Goal: Task Accomplishment & Management: Manage account settings

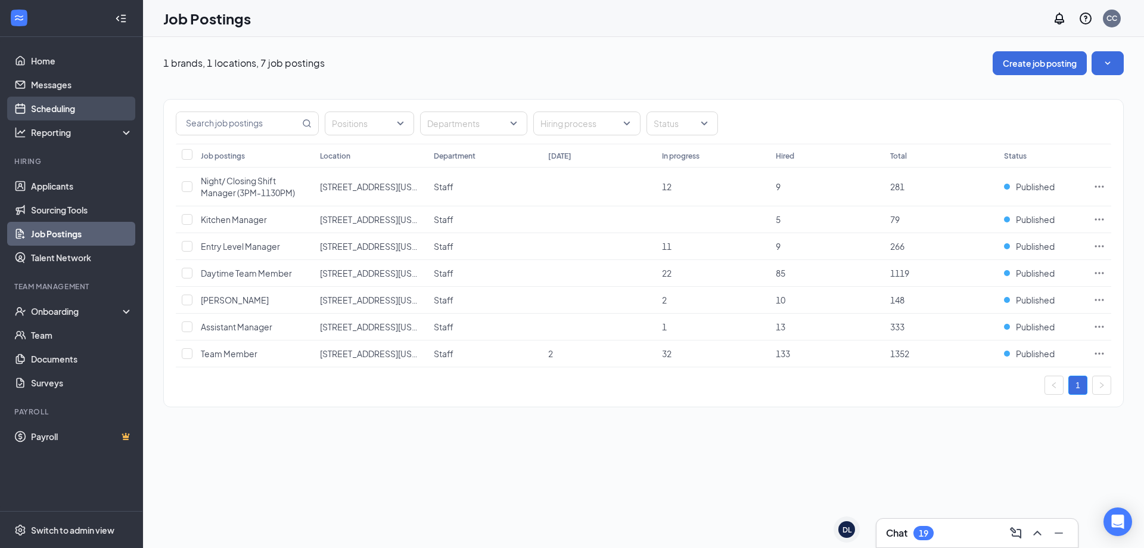
click at [56, 101] on link "Scheduling" at bounding box center [82, 109] width 102 height 24
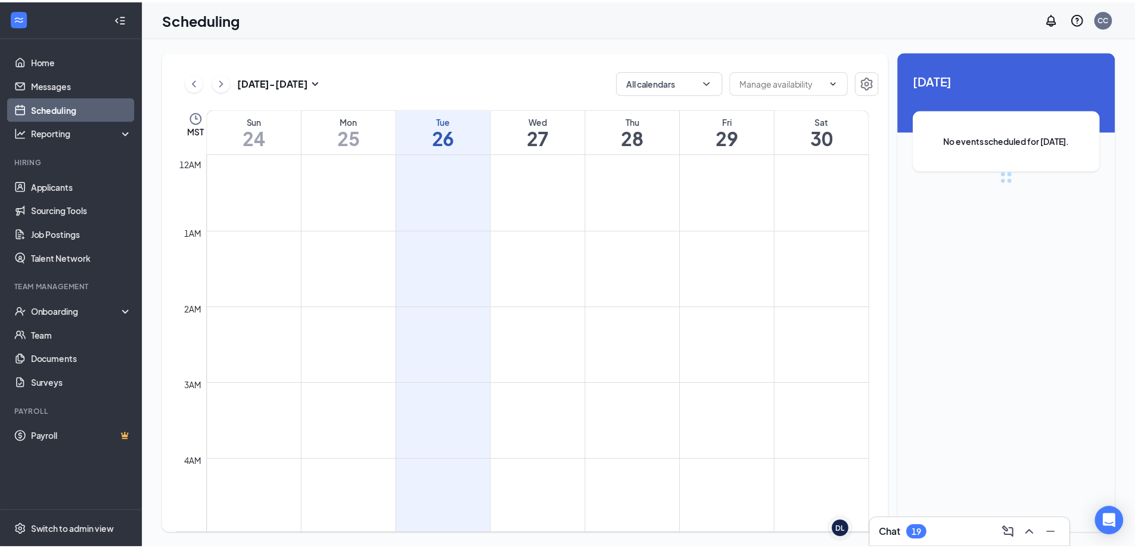
scroll to position [586, 0]
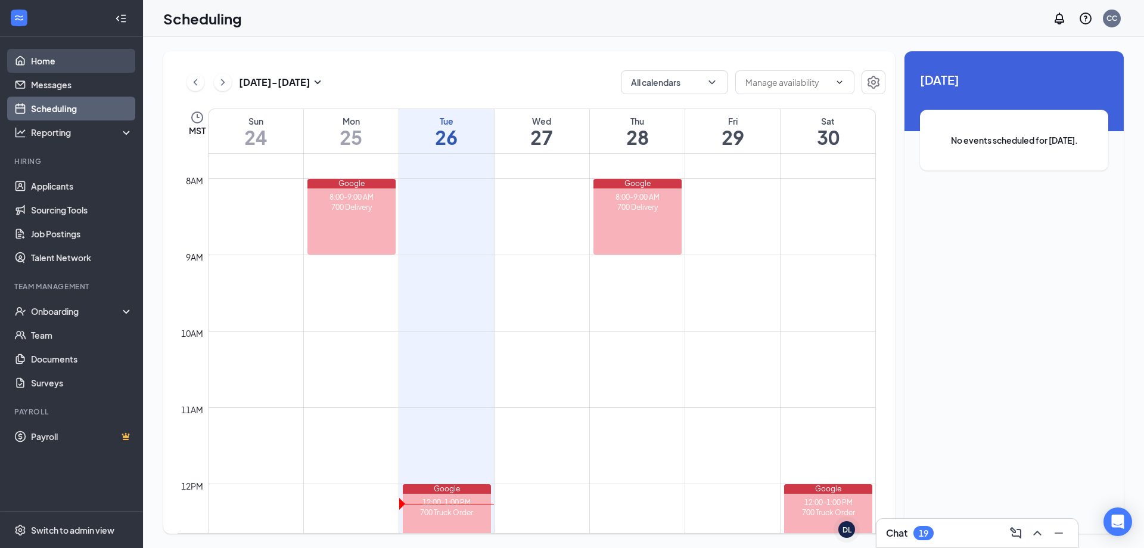
click at [31, 65] on link "Home" at bounding box center [82, 61] width 102 height 24
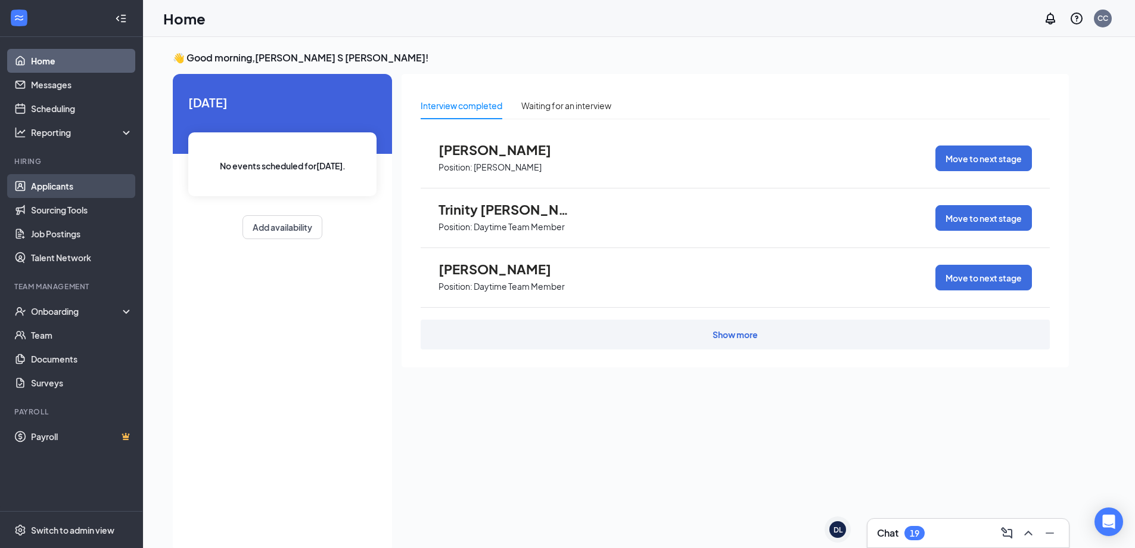
click at [31, 185] on link "Applicants" at bounding box center [82, 186] width 102 height 24
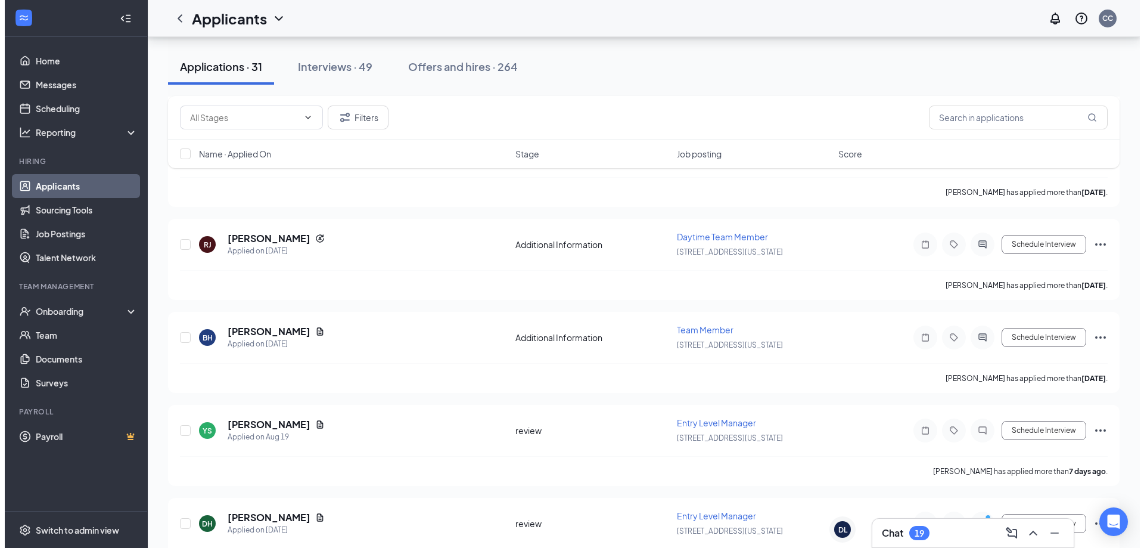
scroll to position [953, 0]
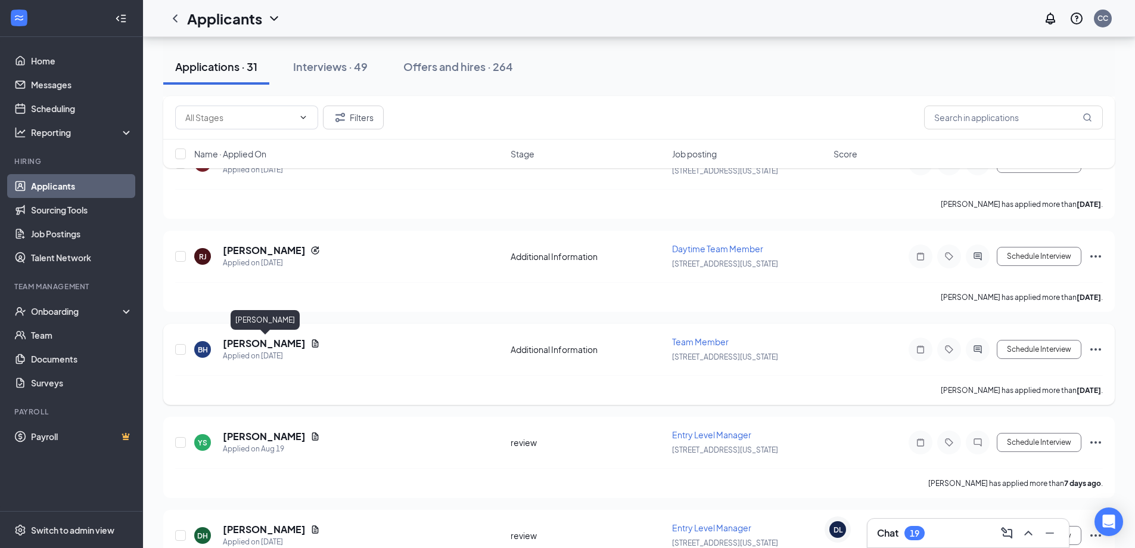
click at [306, 343] on h5 "[PERSON_NAME]" at bounding box center [264, 343] width 83 height 13
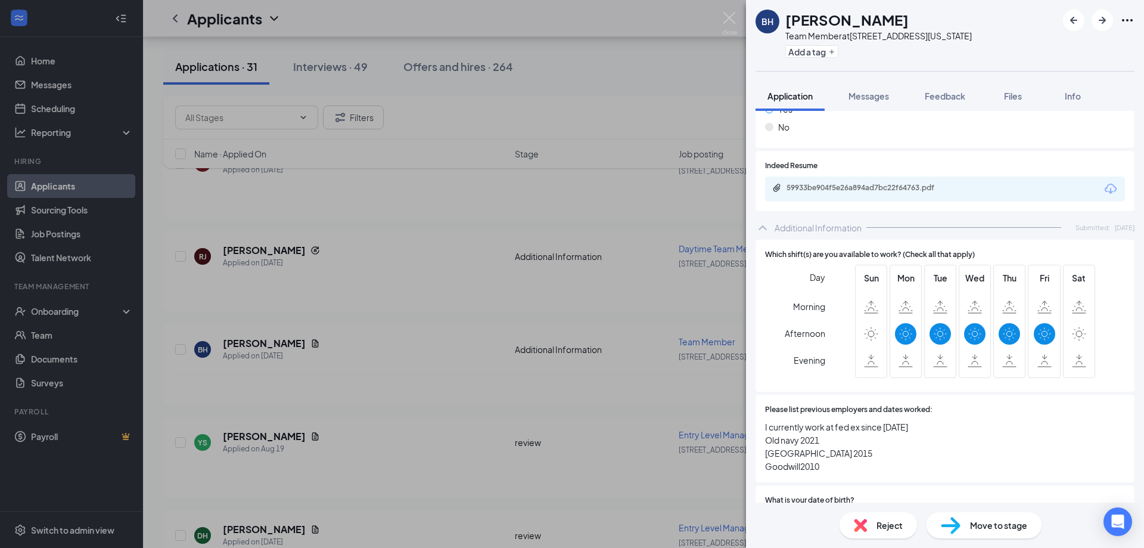
scroll to position [308, 0]
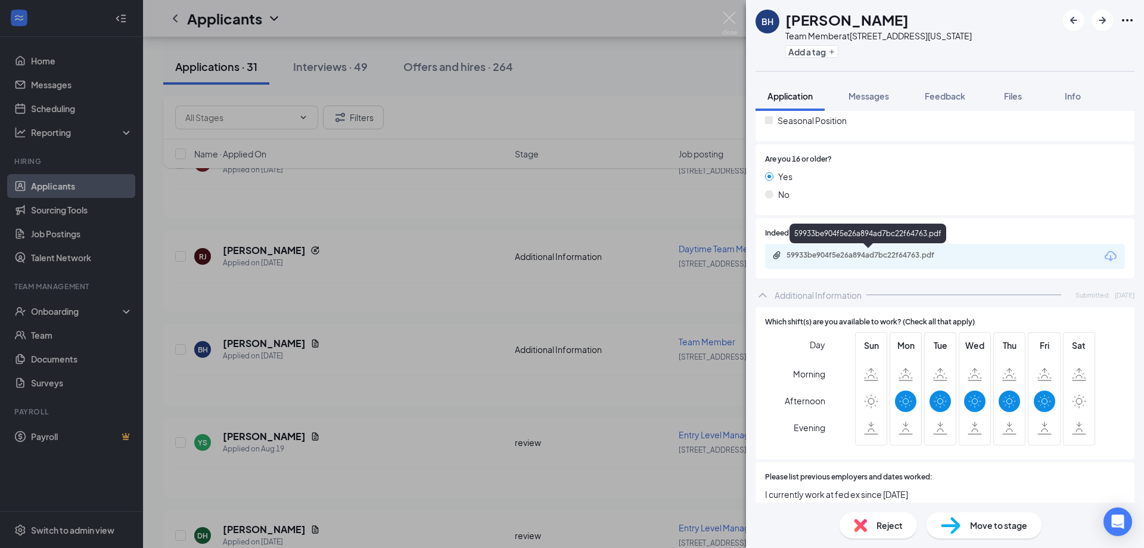
click at [815, 251] on div "59933be904f5e26a894ad7bc22f64763.pdf" at bounding box center [870, 255] width 167 height 10
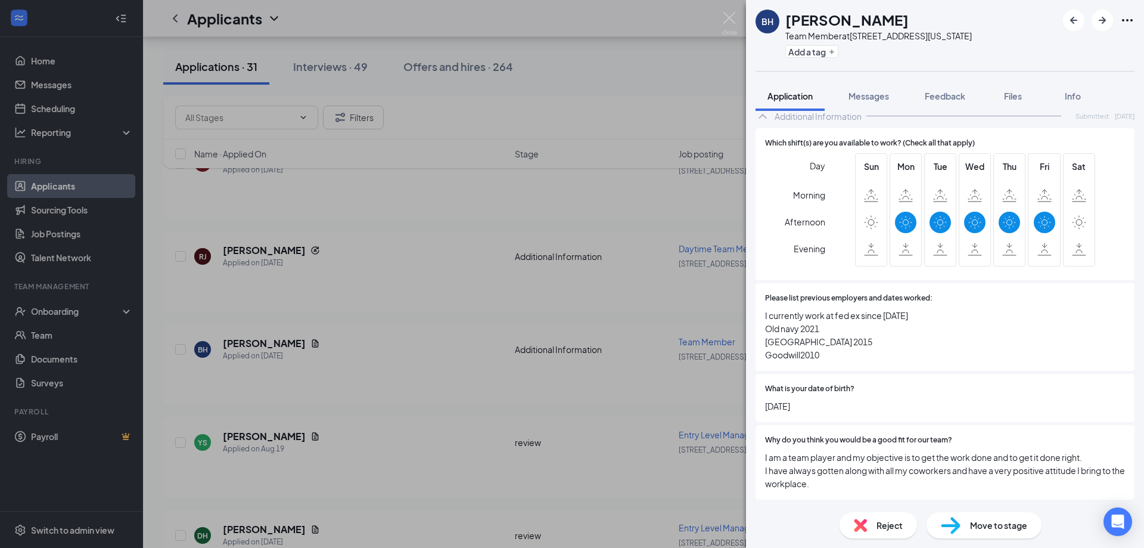
scroll to position [427, 0]
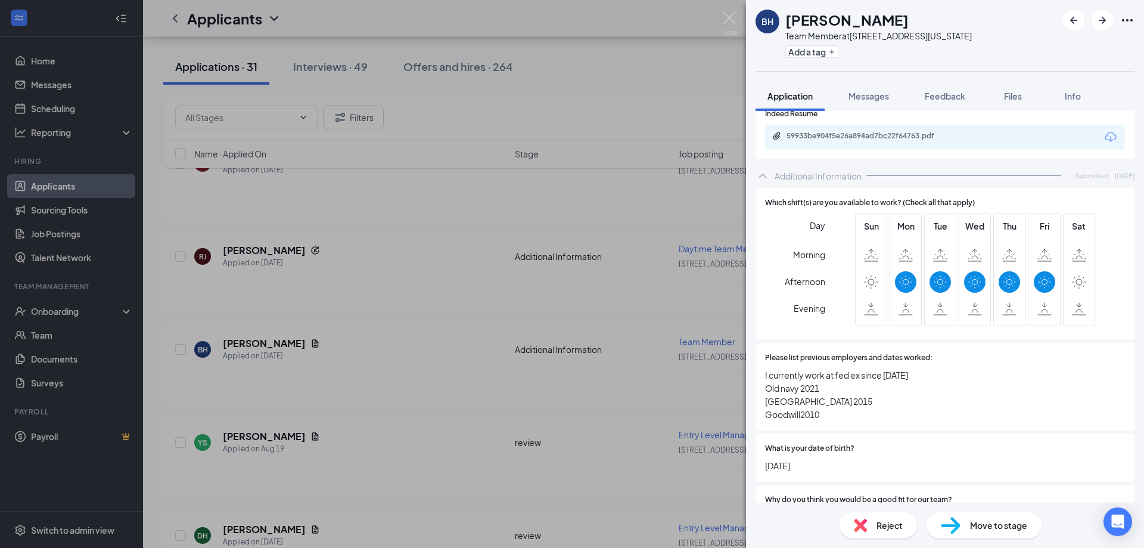
click at [889, 531] on span "Reject" at bounding box center [890, 524] width 26 height 13
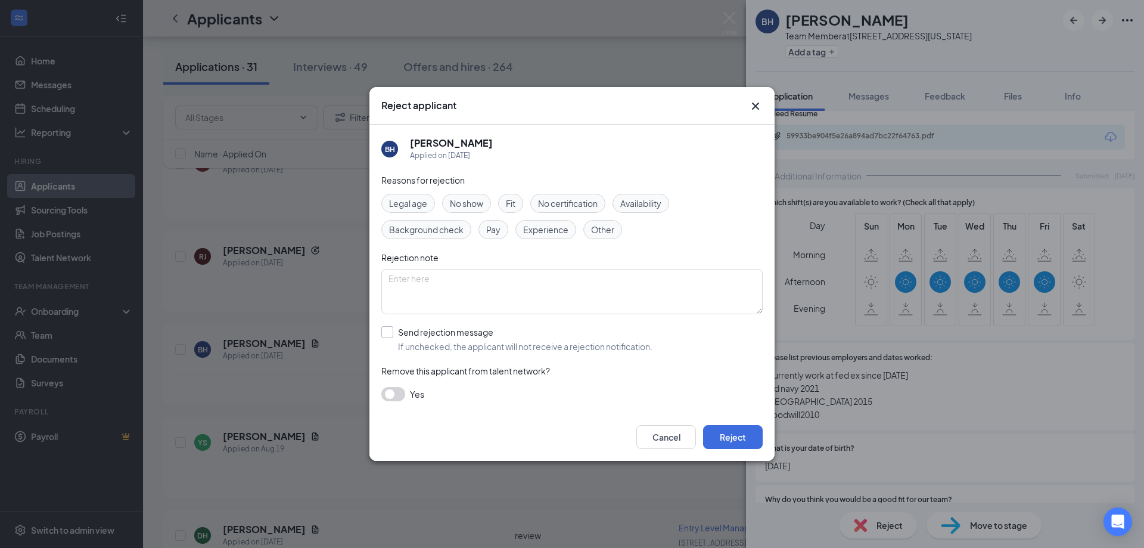
click at [389, 334] on input "Send rejection message If unchecked, the applicant will not receive a rejection…" at bounding box center [516, 339] width 271 height 26
checkbox input "true"
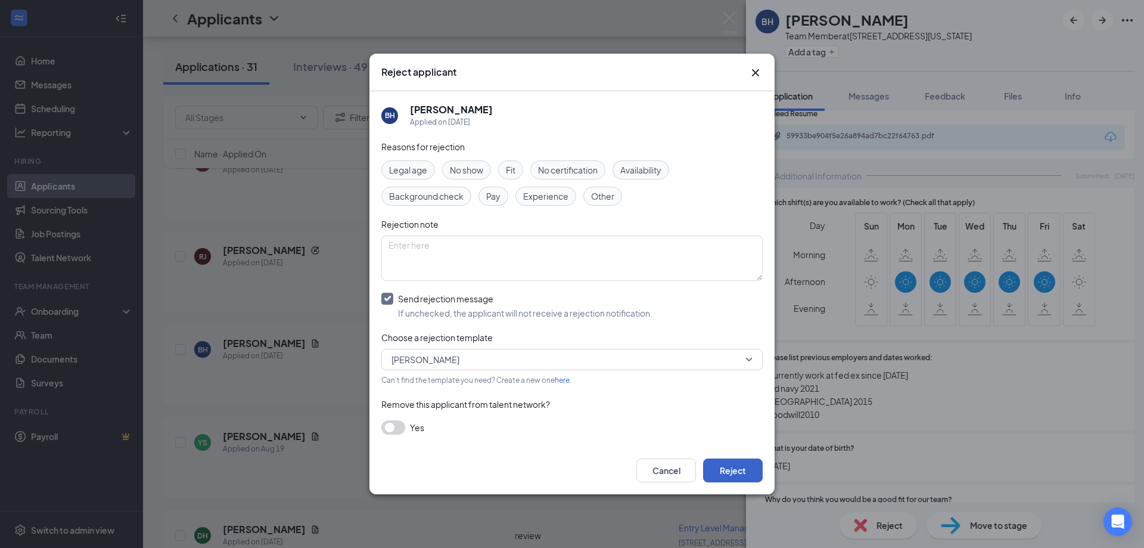
click at [751, 474] on button "Reject" at bounding box center [733, 470] width 60 height 24
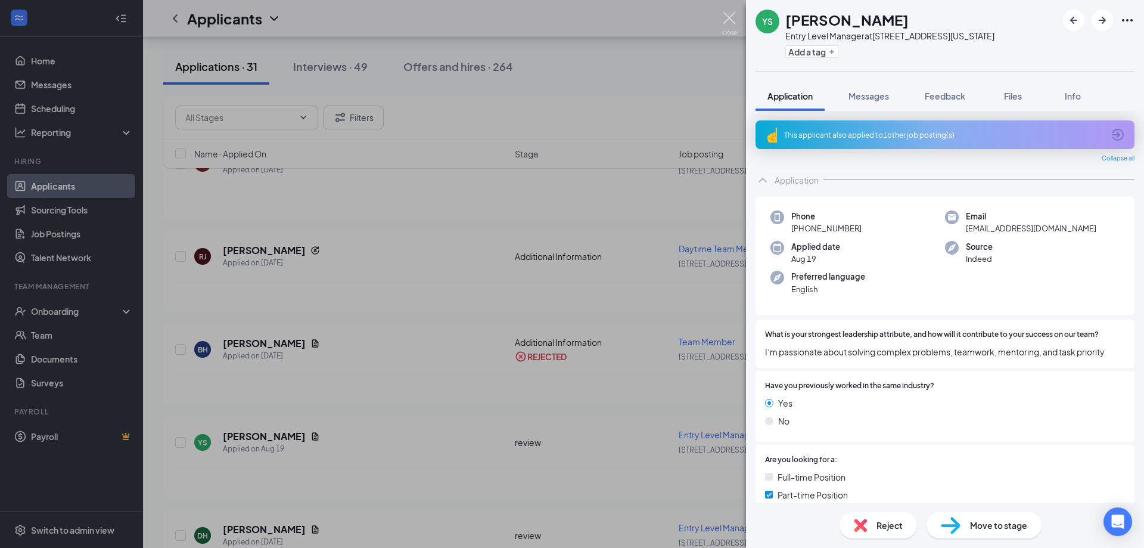
click at [725, 24] on img at bounding box center [729, 23] width 15 height 23
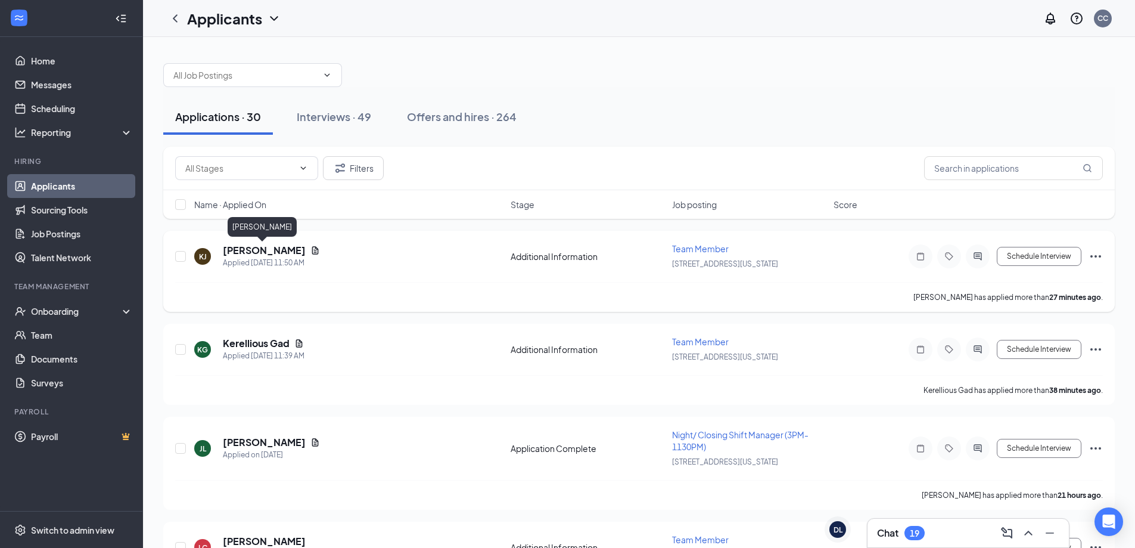
click at [286, 250] on h5 "[PERSON_NAME]" at bounding box center [264, 250] width 83 height 13
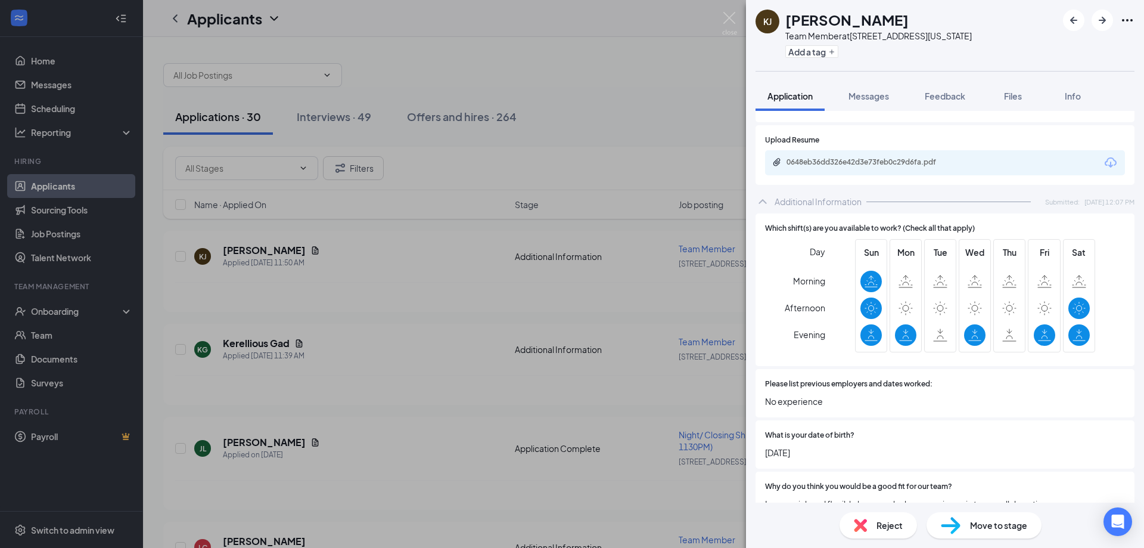
scroll to position [459, 0]
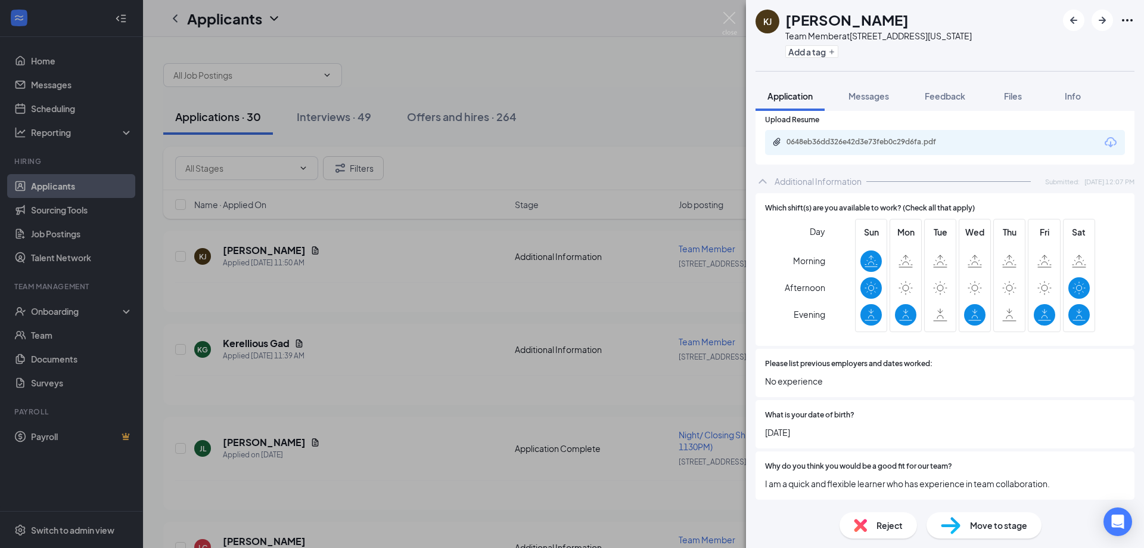
click at [873, 531] on div "Reject" at bounding box center [878, 525] width 77 height 26
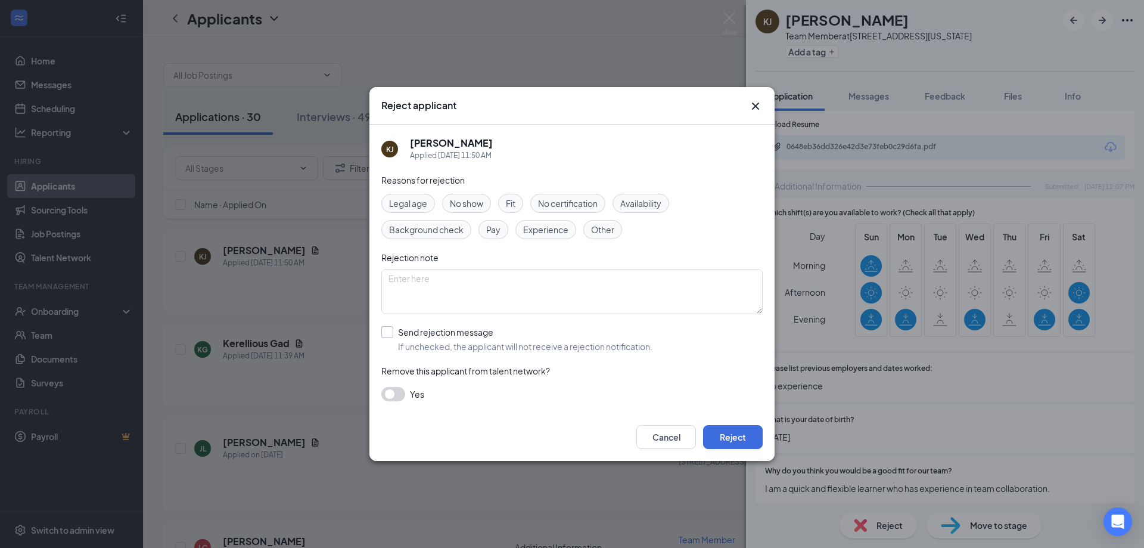
click at [386, 336] on input "Send rejection message If unchecked, the applicant will not receive a rejection…" at bounding box center [516, 339] width 271 height 26
checkbox input "true"
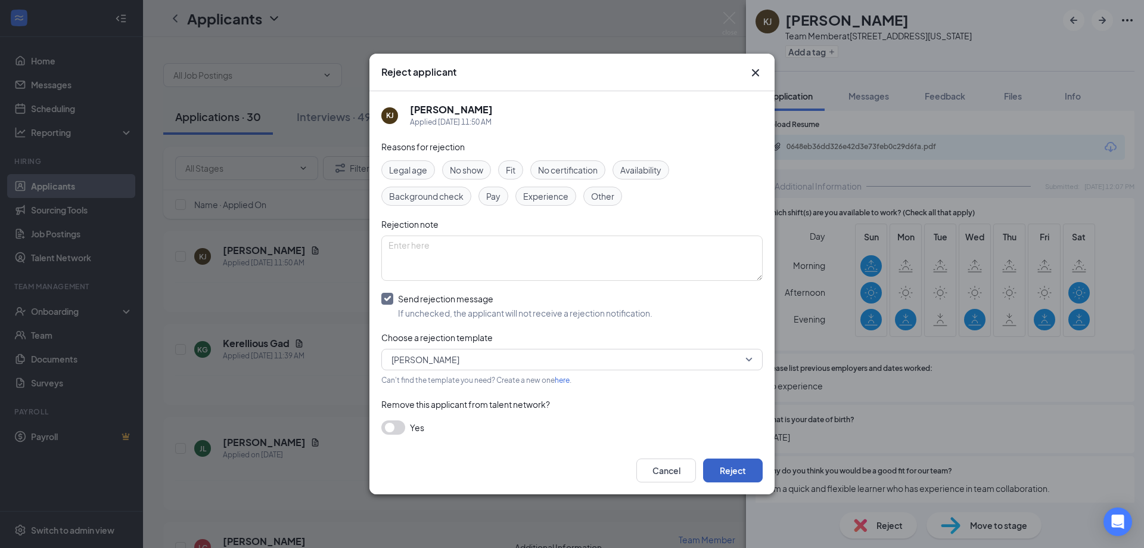
click at [728, 465] on button "Reject" at bounding box center [733, 470] width 60 height 24
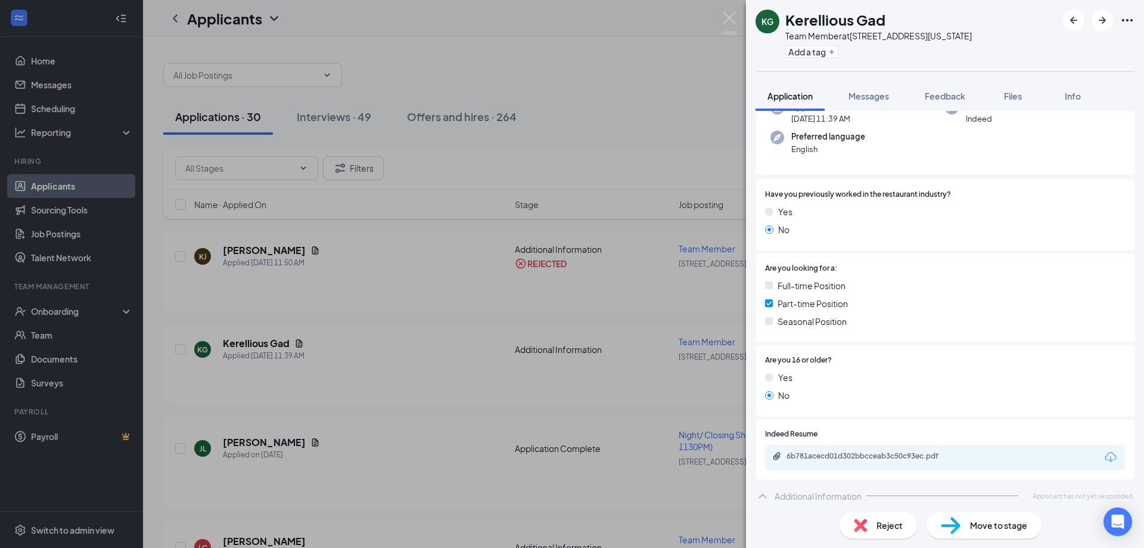
scroll to position [112, 0]
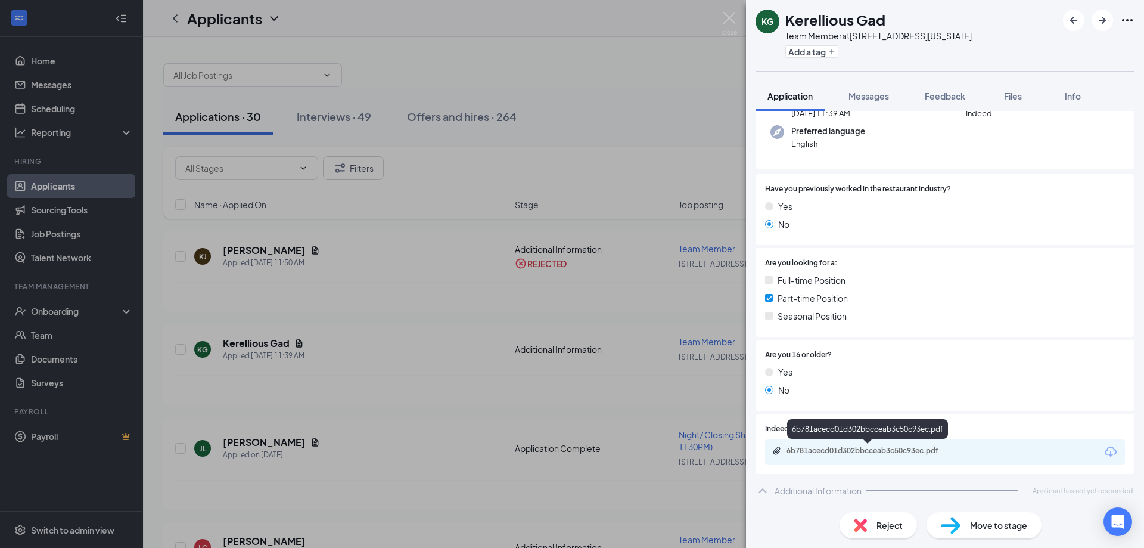
click at [912, 456] on div "6b781acecd01d302bbcceab3c50c93ec.pdf" at bounding box center [868, 451] width 193 height 11
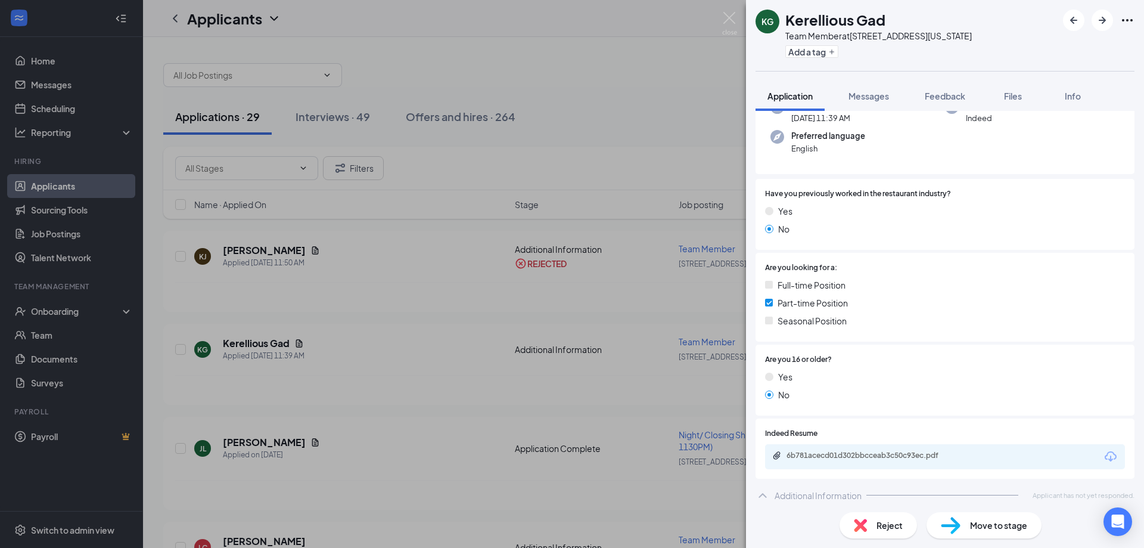
click at [890, 520] on span "Reject" at bounding box center [890, 524] width 26 height 13
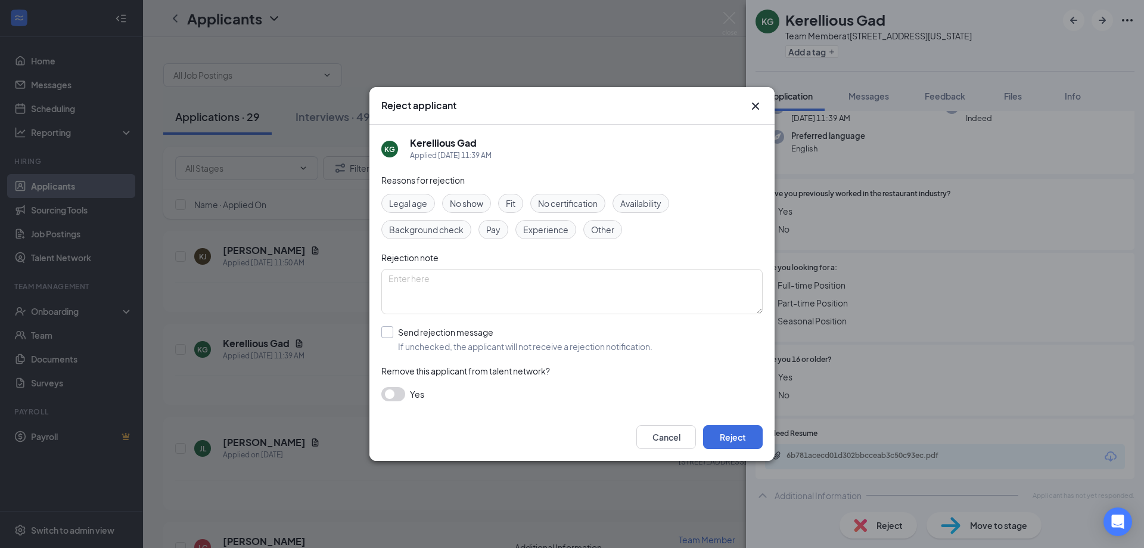
click at [392, 330] on input "Send rejection message If unchecked, the applicant will not receive a rejection…" at bounding box center [516, 339] width 271 height 26
checkbox input "true"
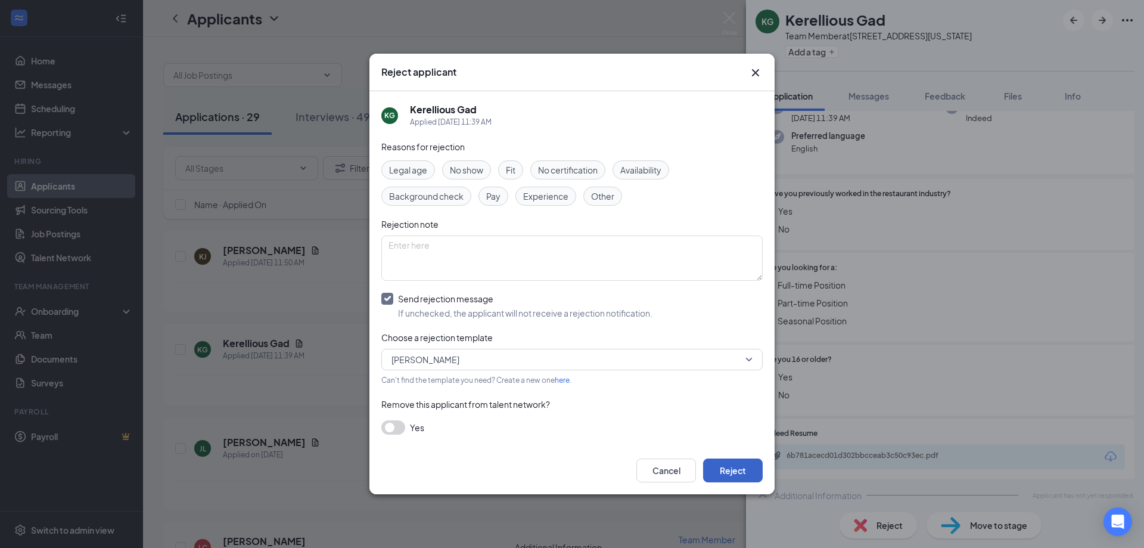
click at [728, 471] on button "Reject" at bounding box center [733, 470] width 60 height 24
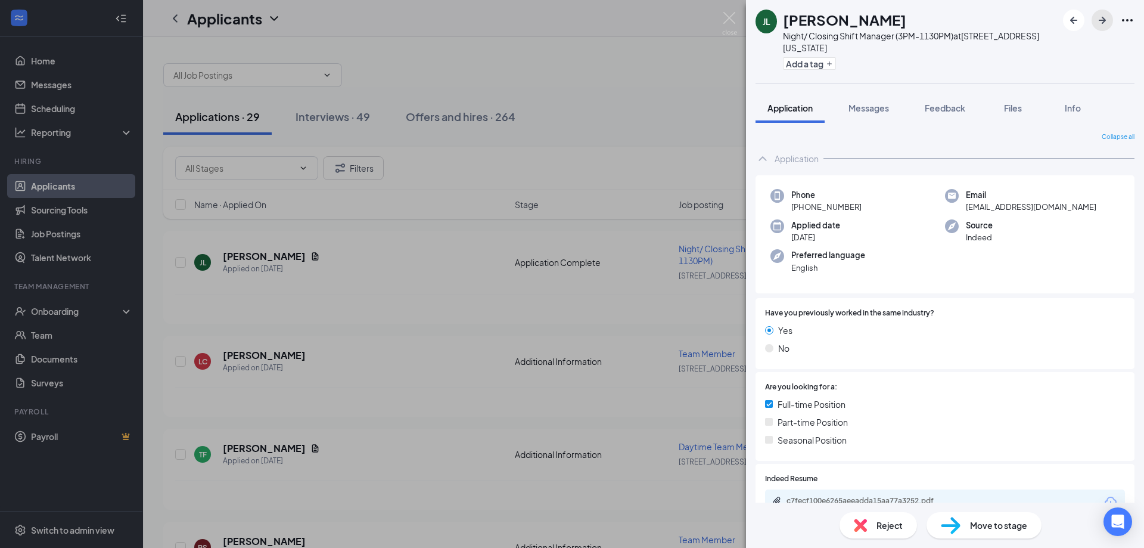
click at [1107, 24] on icon "ArrowRight" at bounding box center [1102, 20] width 14 height 14
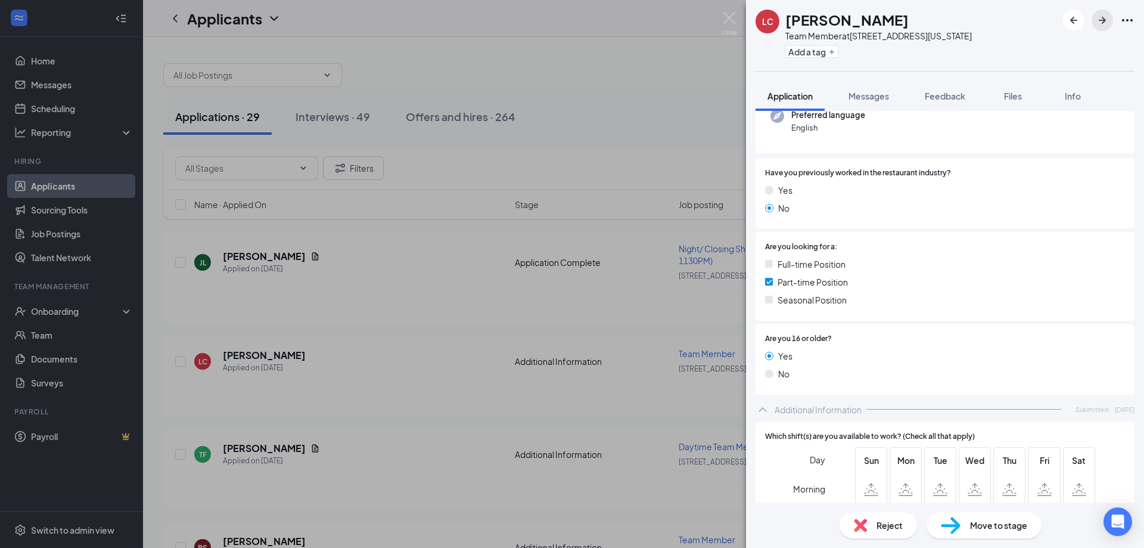
scroll to position [298, 0]
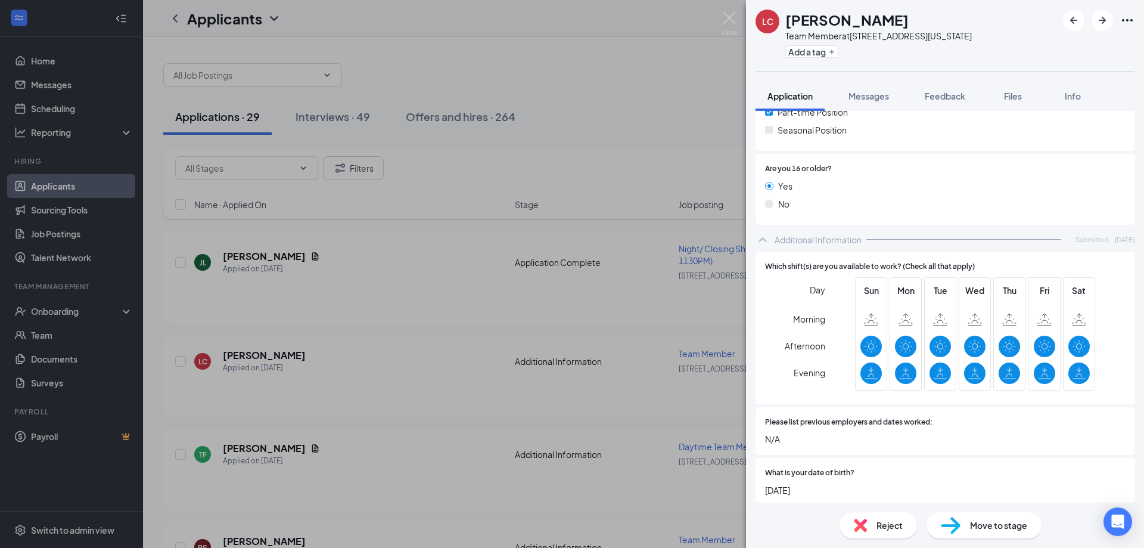
click at [884, 521] on span "Reject" at bounding box center [890, 524] width 26 height 13
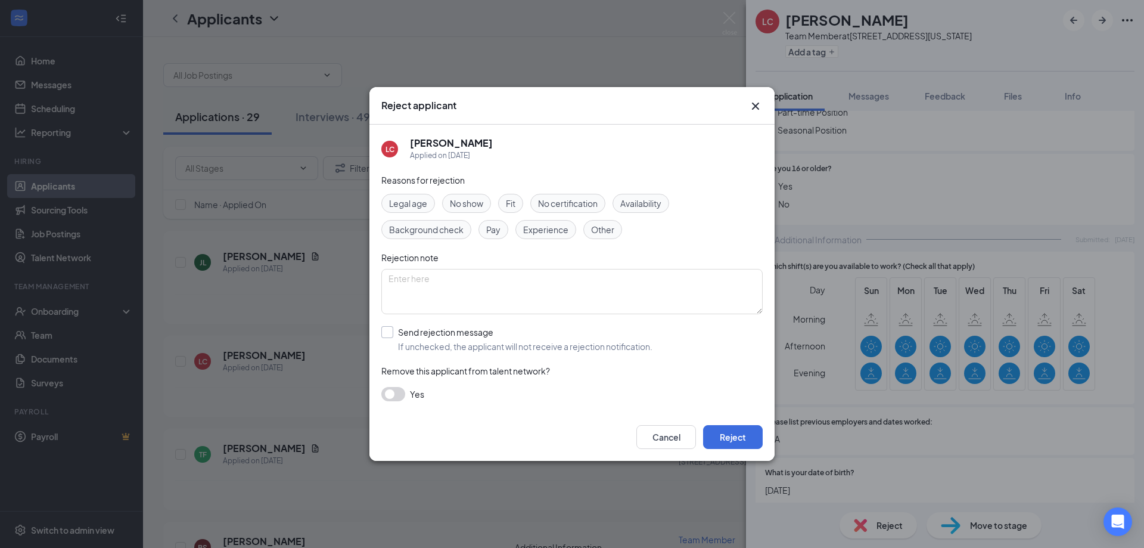
click at [386, 340] on input "Send rejection message If unchecked, the applicant will not receive a rejection…" at bounding box center [516, 339] width 271 height 26
checkbox input "true"
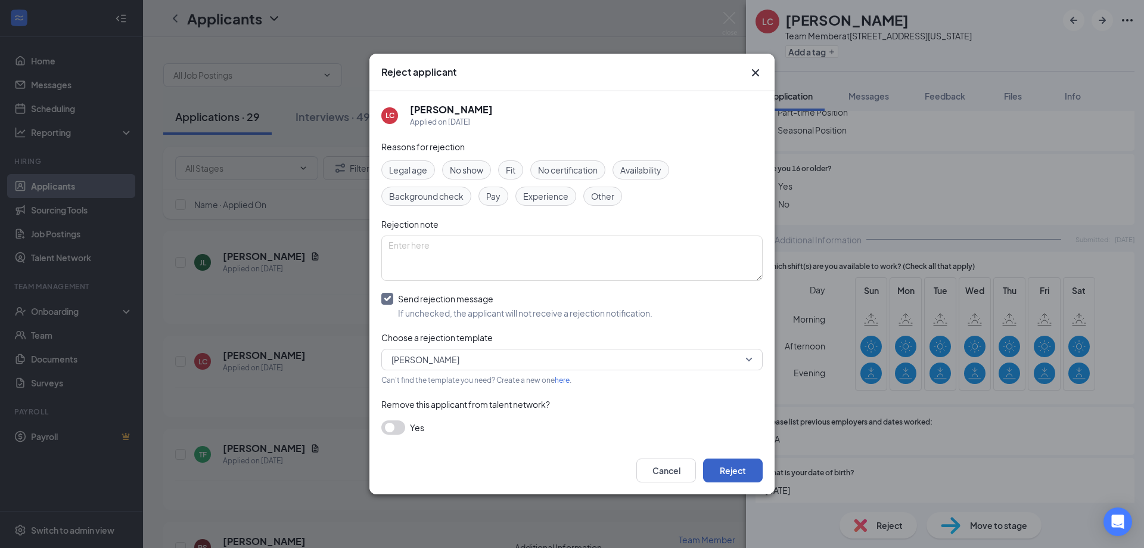
click at [728, 473] on button "Reject" at bounding box center [733, 470] width 60 height 24
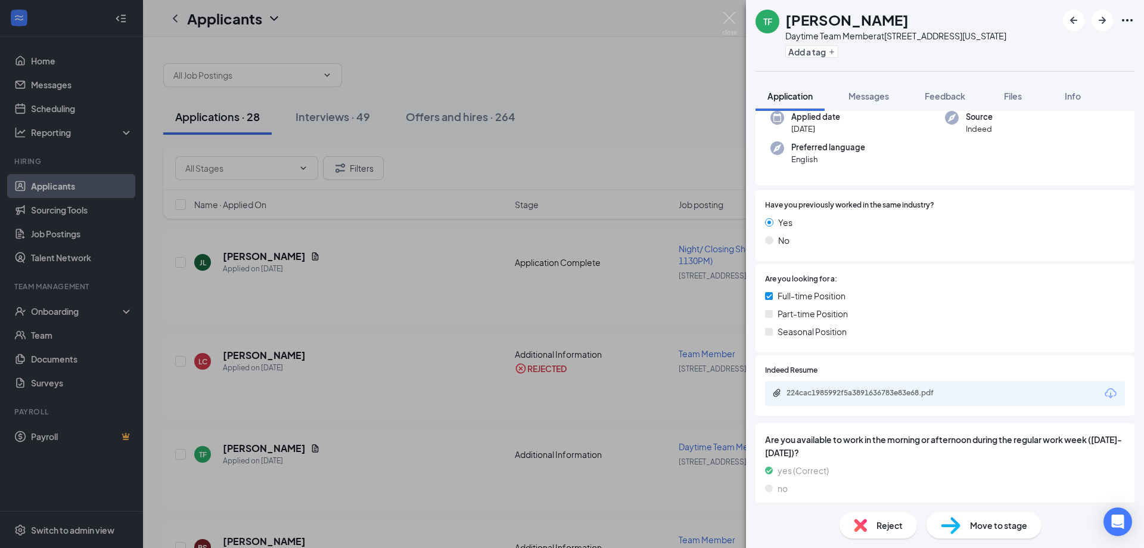
scroll to position [130, 0]
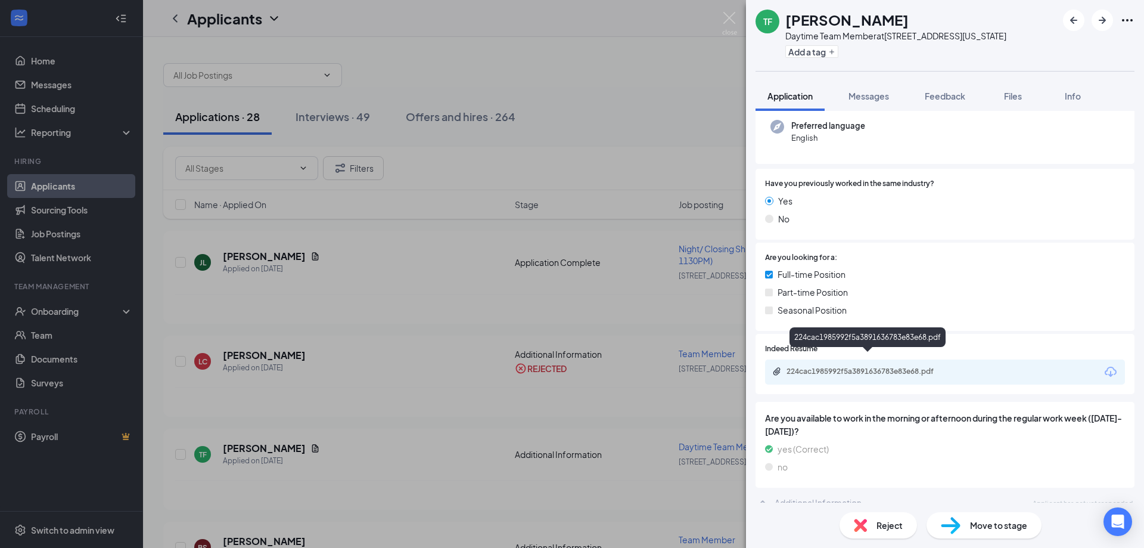
click at [803, 367] on div "224cac1985992f5a3891636783e83e68.pdf" at bounding box center [870, 372] width 167 height 10
click at [980, 521] on span "Move to stage" at bounding box center [998, 524] width 57 height 13
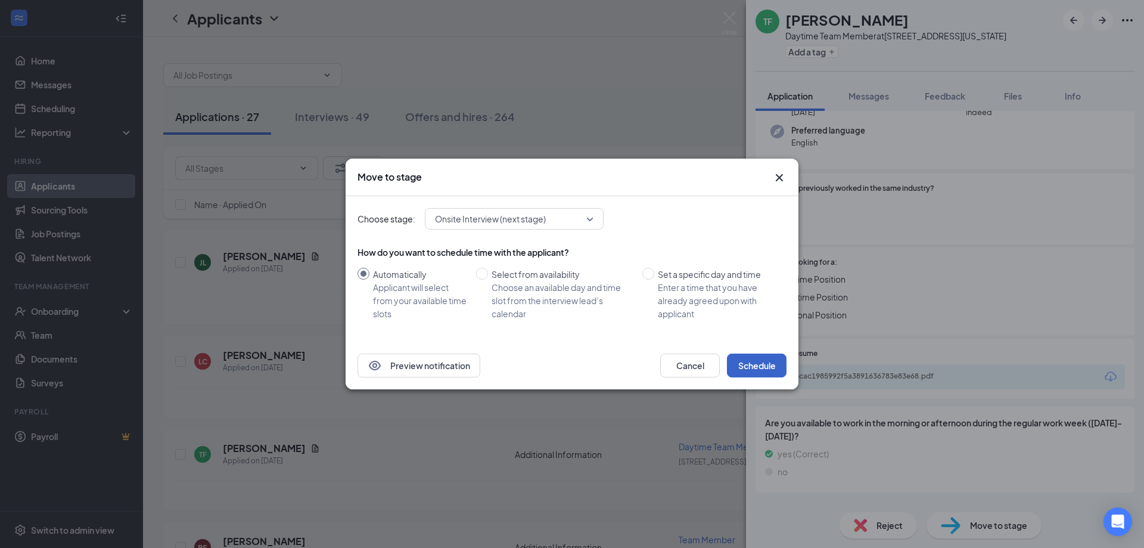
click at [772, 367] on button "Schedule" at bounding box center [757, 365] width 60 height 24
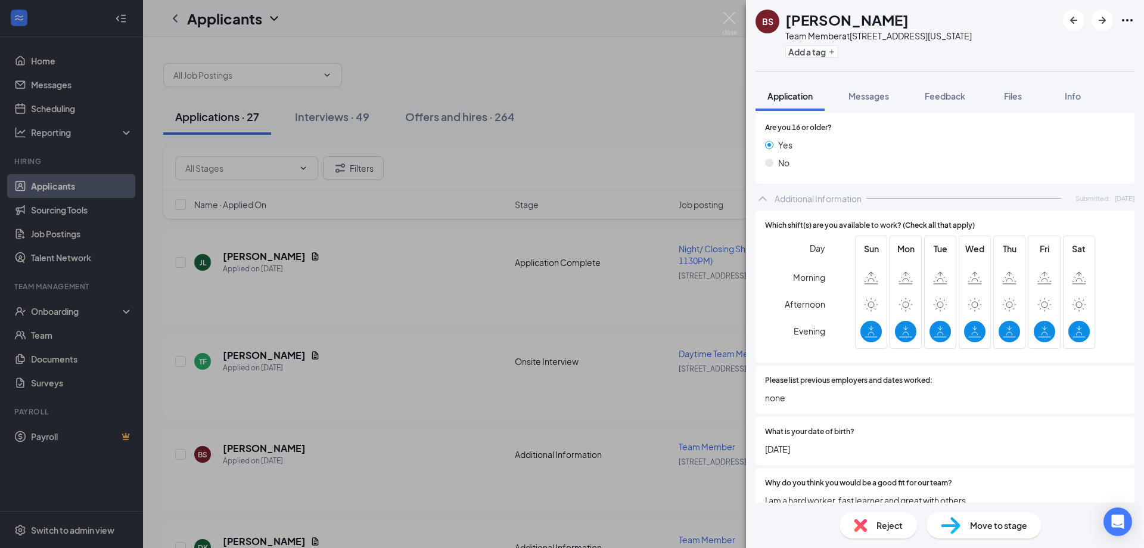
scroll to position [407, 0]
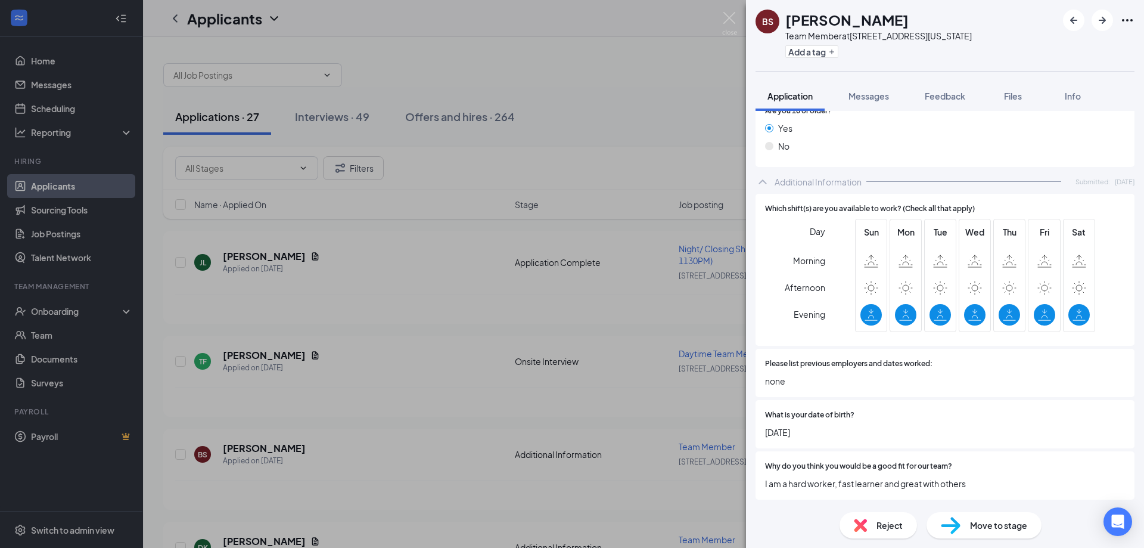
click at [1003, 530] on span "Move to stage" at bounding box center [998, 524] width 57 height 13
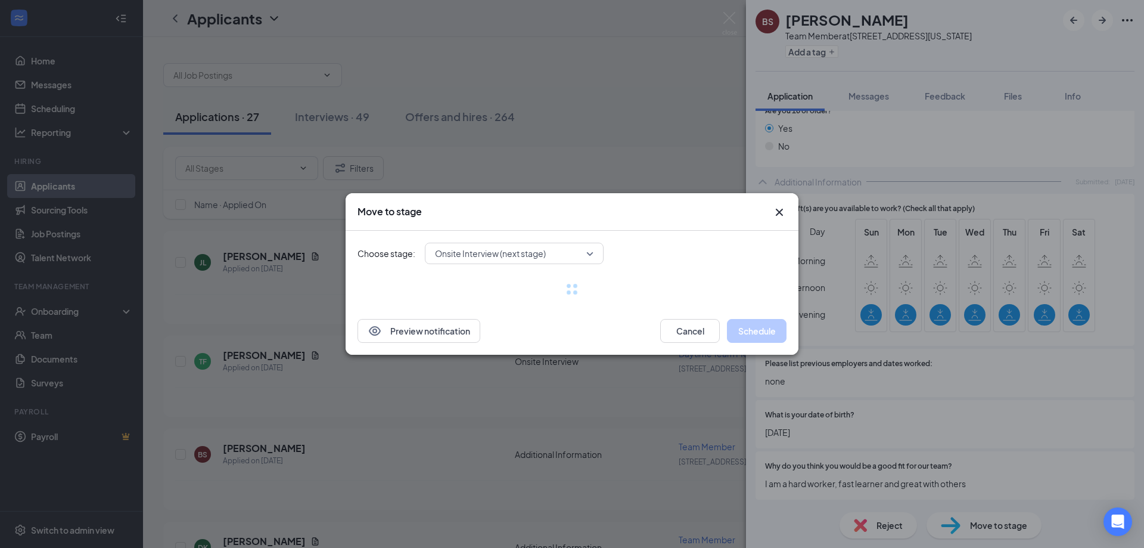
scroll to position [402, 0]
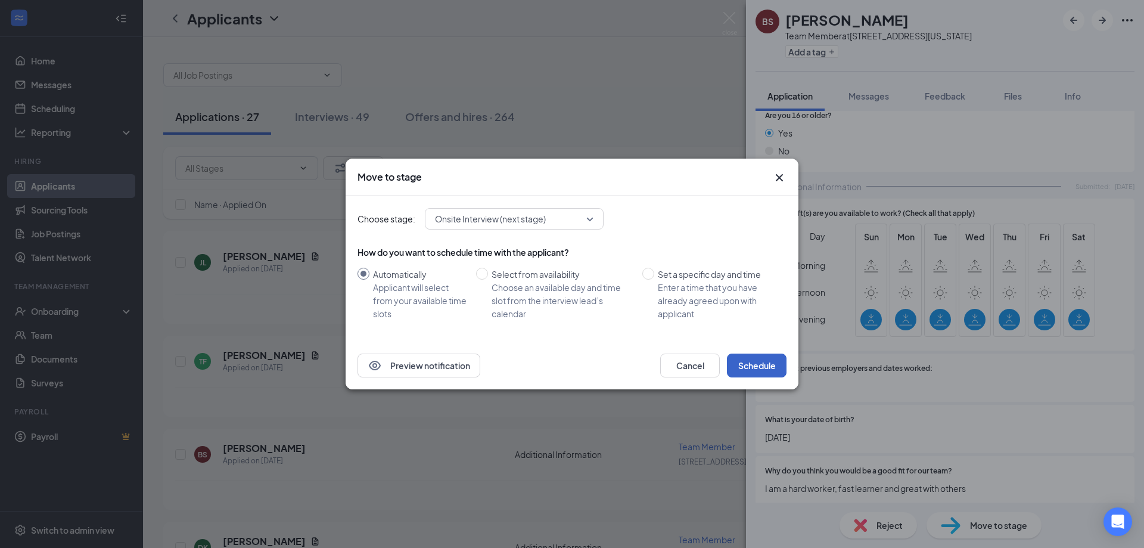
click at [764, 363] on button "Schedule" at bounding box center [757, 365] width 60 height 24
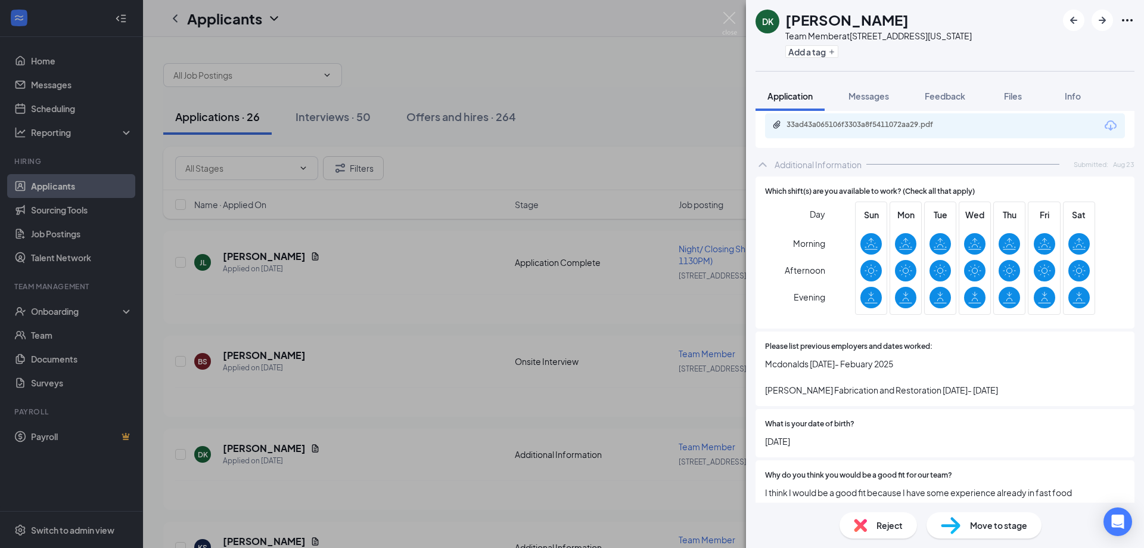
scroll to position [460, 0]
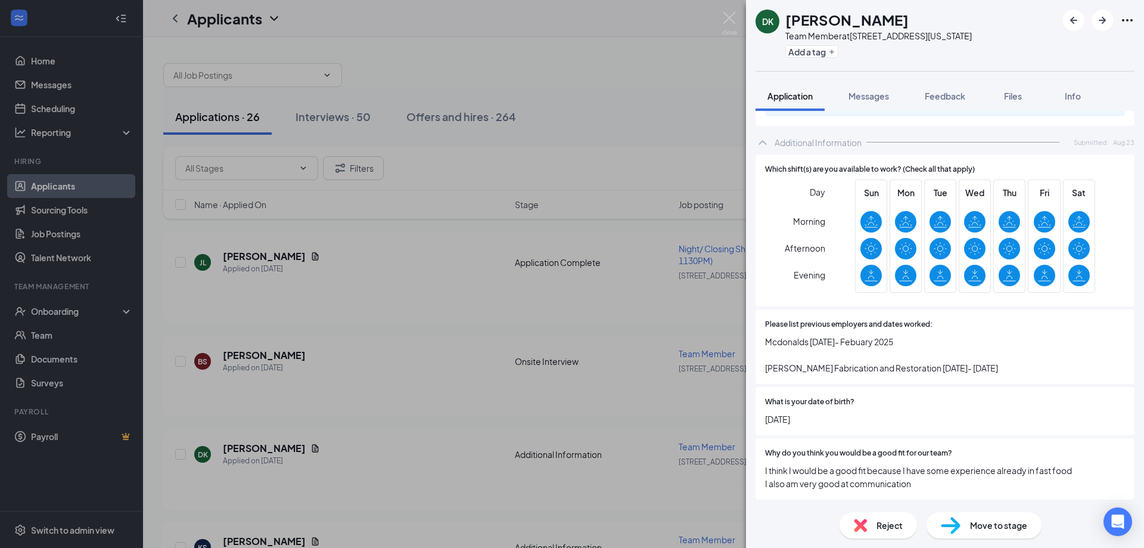
click at [986, 528] on span "Move to stage" at bounding box center [998, 524] width 57 height 13
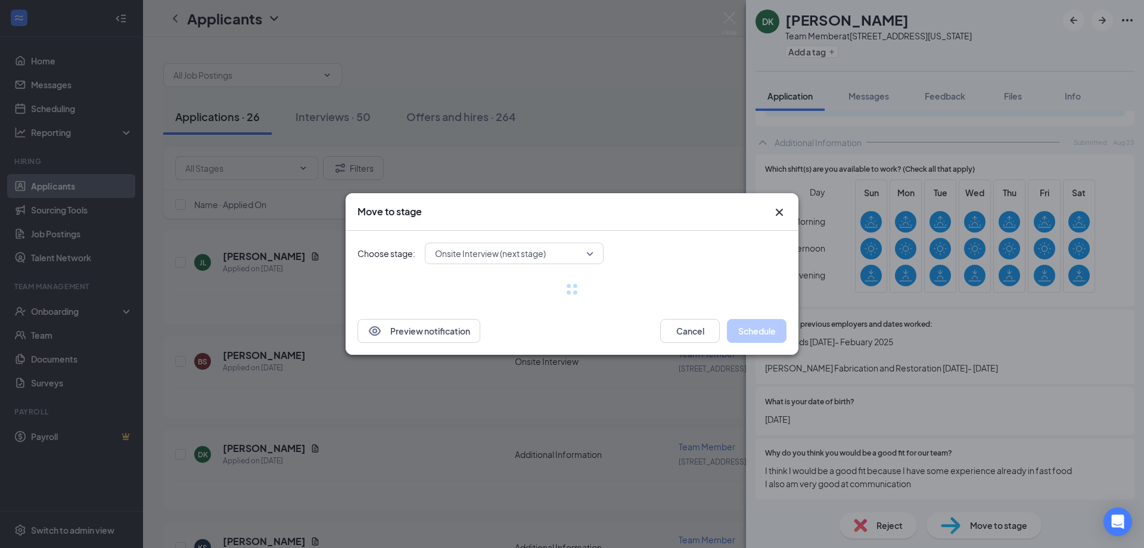
scroll to position [455, 0]
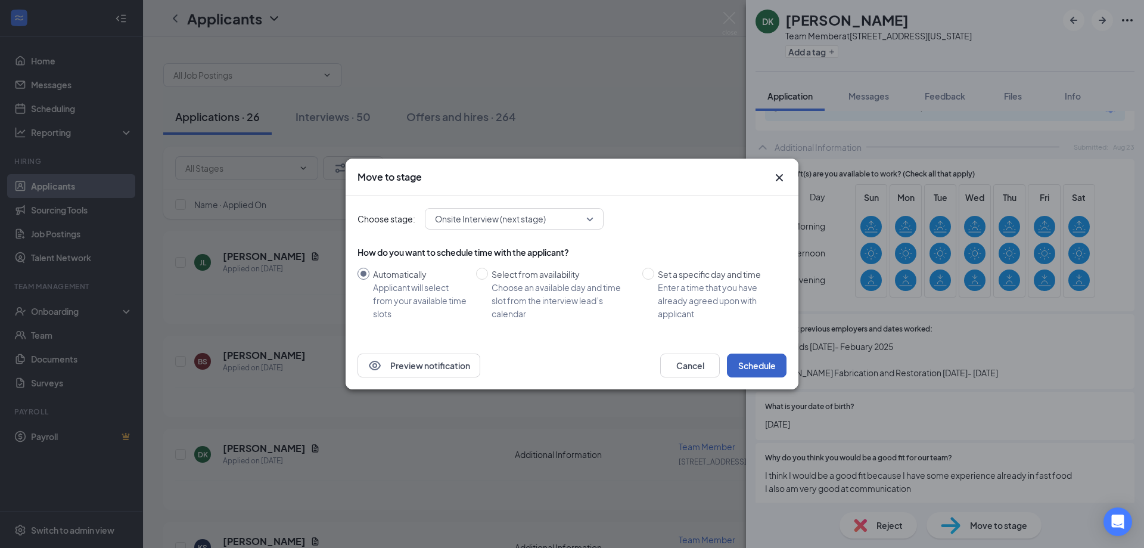
click at [769, 359] on button "Schedule" at bounding box center [757, 365] width 60 height 24
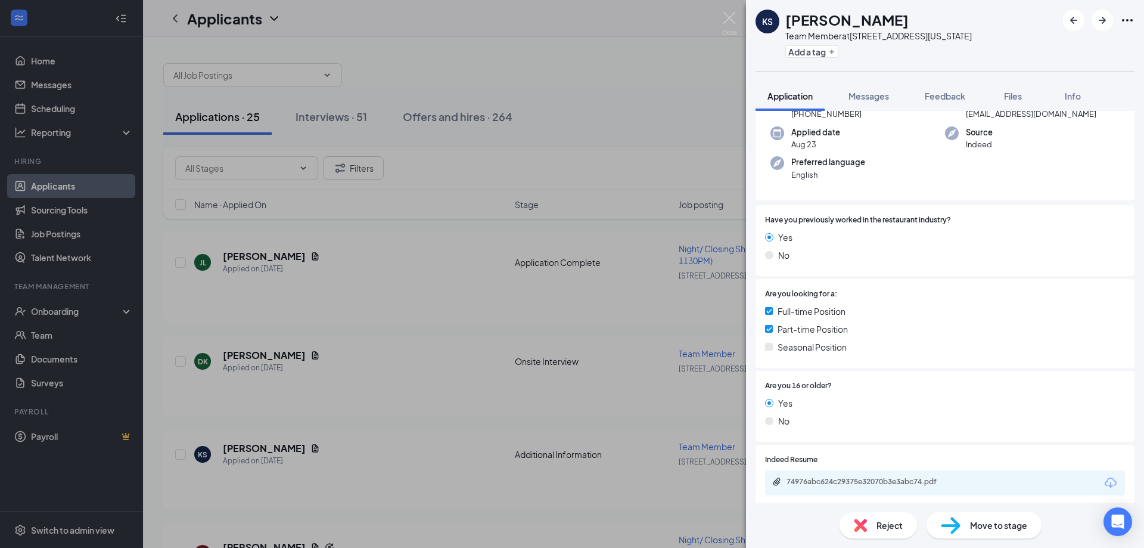
scroll to position [69, 0]
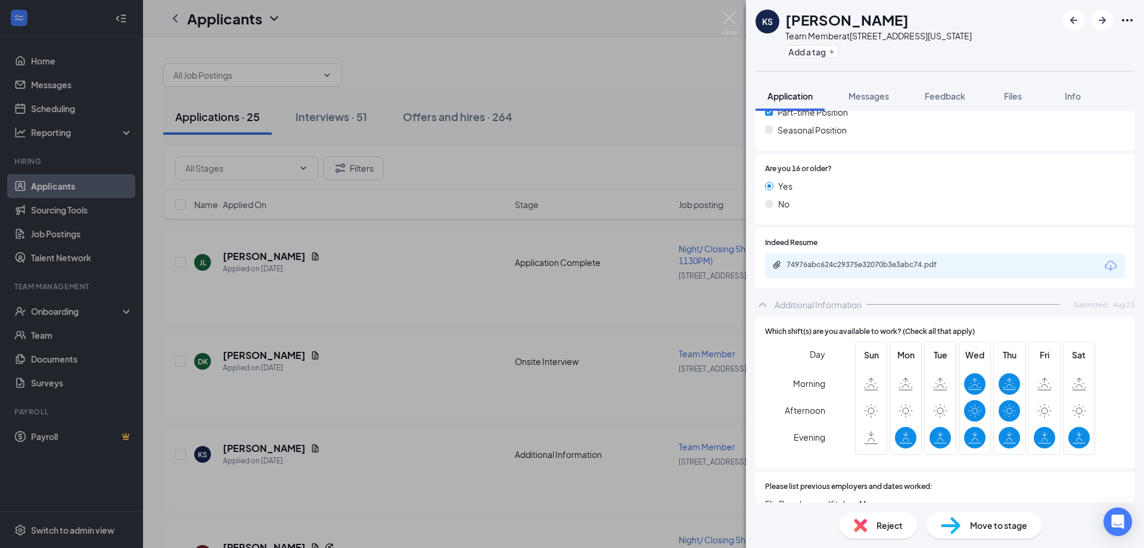
scroll to position [248, 0]
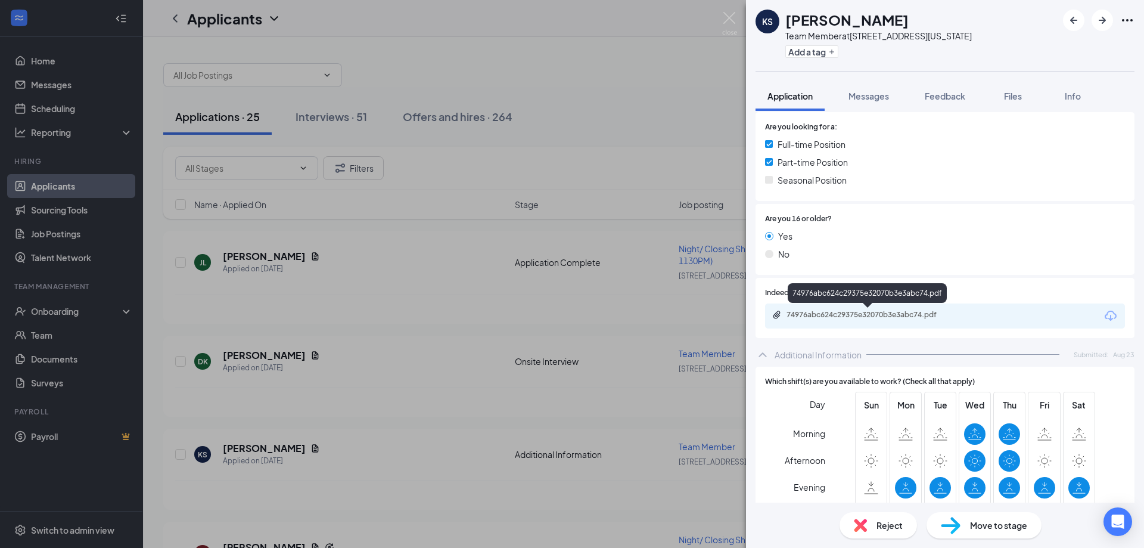
click at [903, 310] on div "74976abc624c29375e32070b3e3abc74.pdf" at bounding box center [870, 315] width 167 height 10
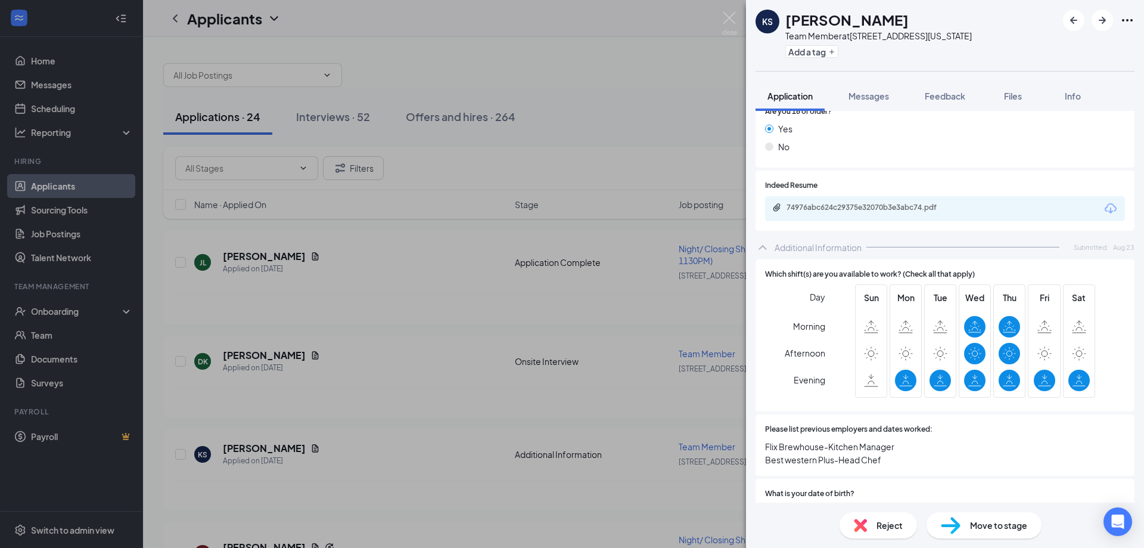
scroll to position [486, 0]
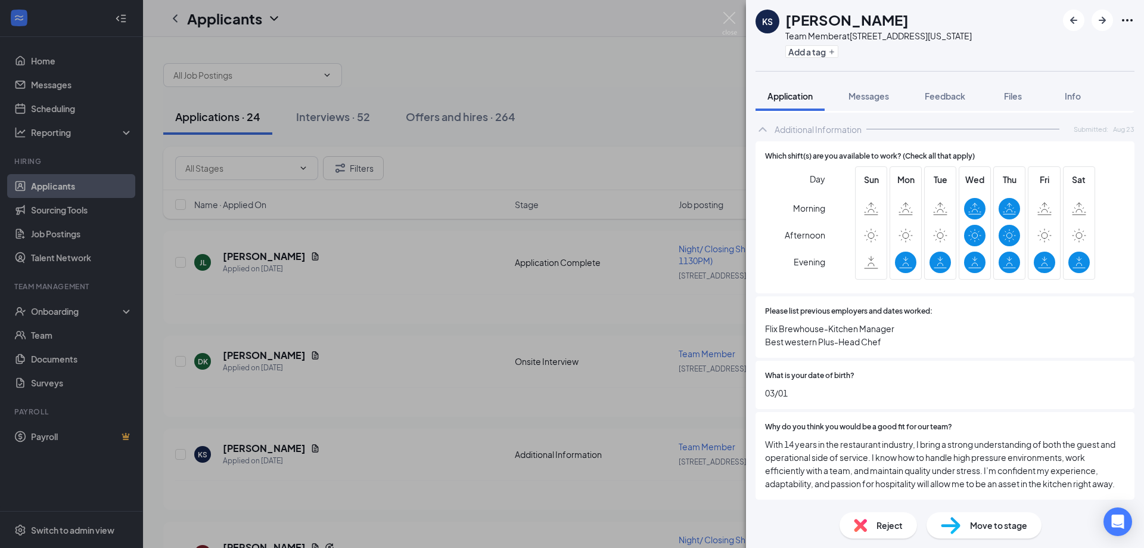
click at [1015, 533] on div "Move to stage" at bounding box center [984, 525] width 115 height 26
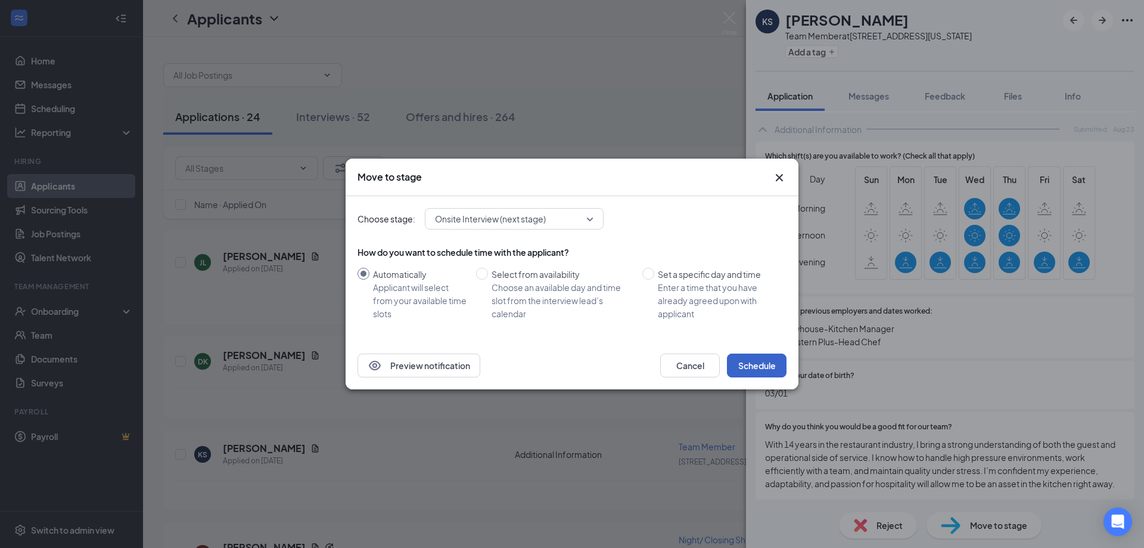
click at [744, 364] on button "Schedule" at bounding box center [757, 365] width 60 height 24
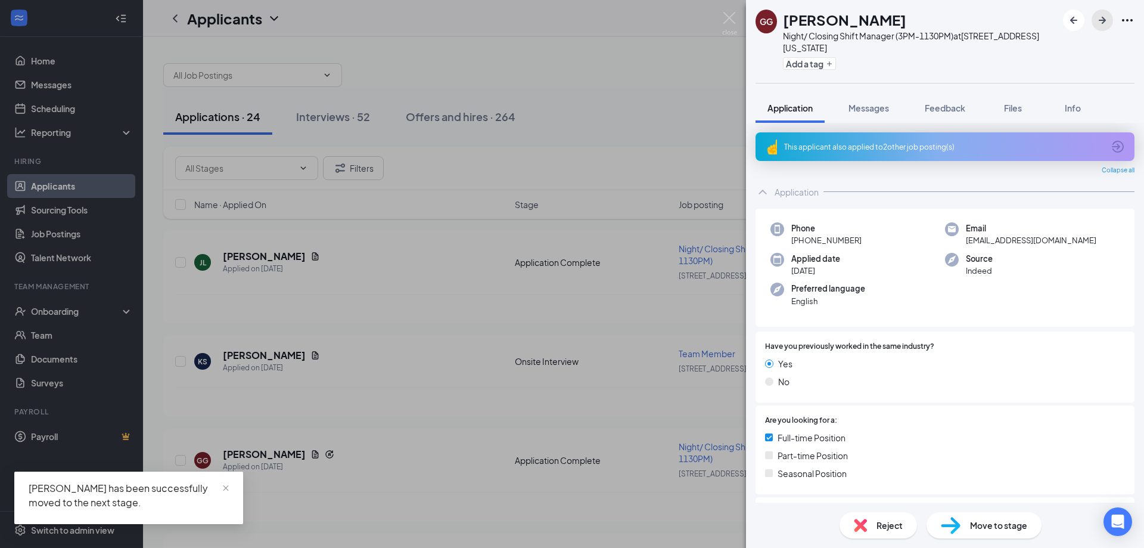
click at [1106, 18] on icon "ArrowRight" at bounding box center [1102, 20] width 14 height 14
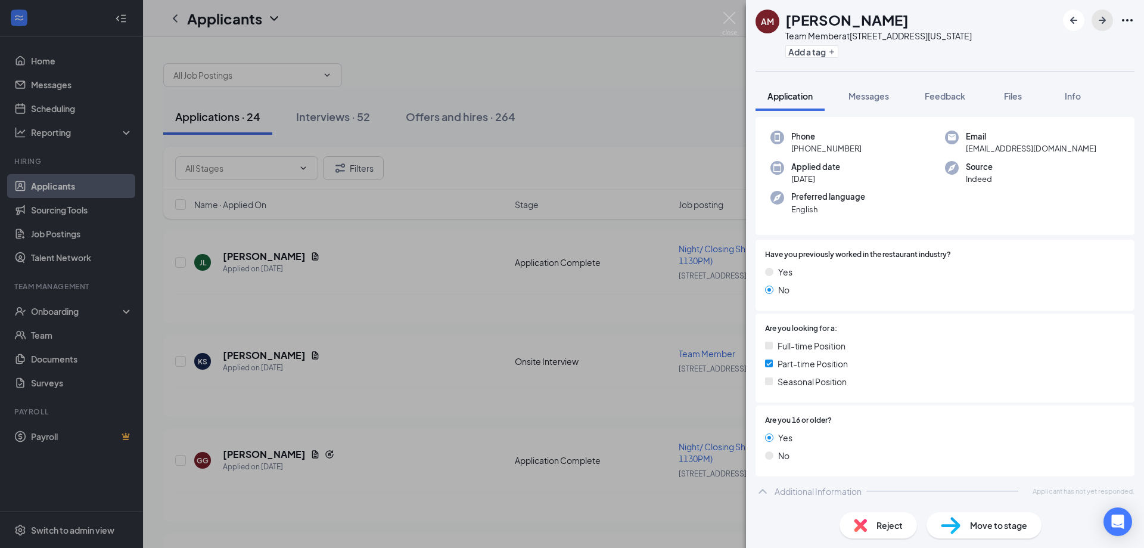
scroll to position [80, 0]
click at [880, 525] on span "Reject" at bounding box center [890, 524] width 26 height 13
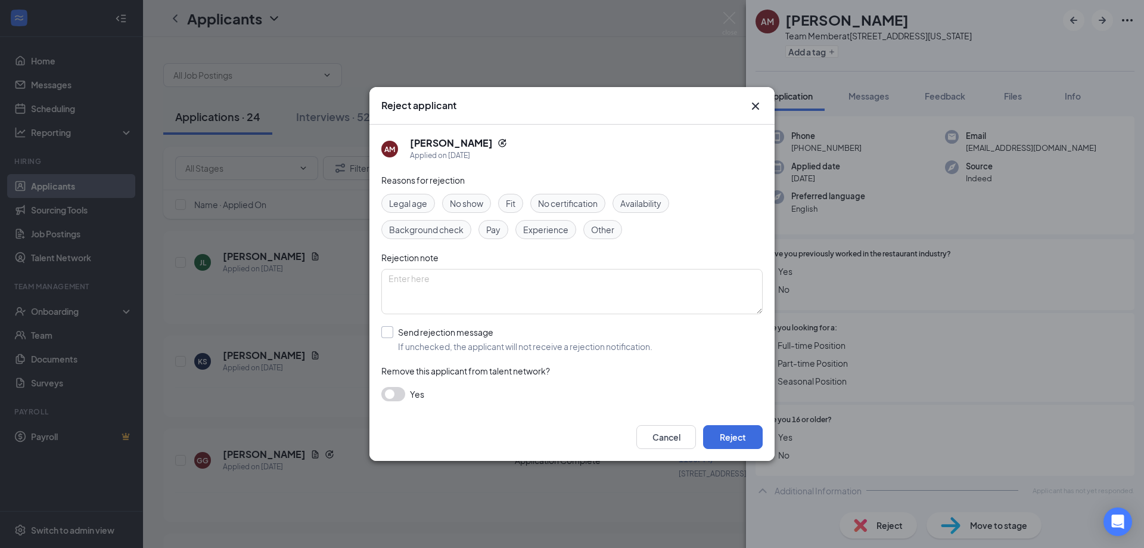
click at [388, 327] on input "Send rejection message If unchecked, the applicant will not receive a rejection…" at bounding box center [516, 339] width 271 height 26
checkbox input "true"
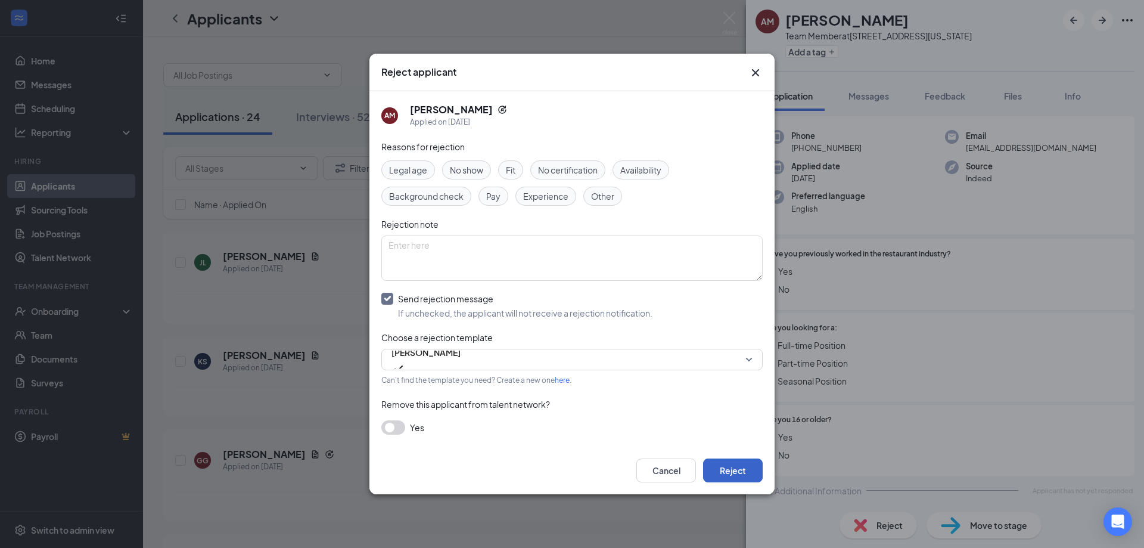
click at [744, 468] on button "Reject" at bounding box center [733, 470] width 60 height 24
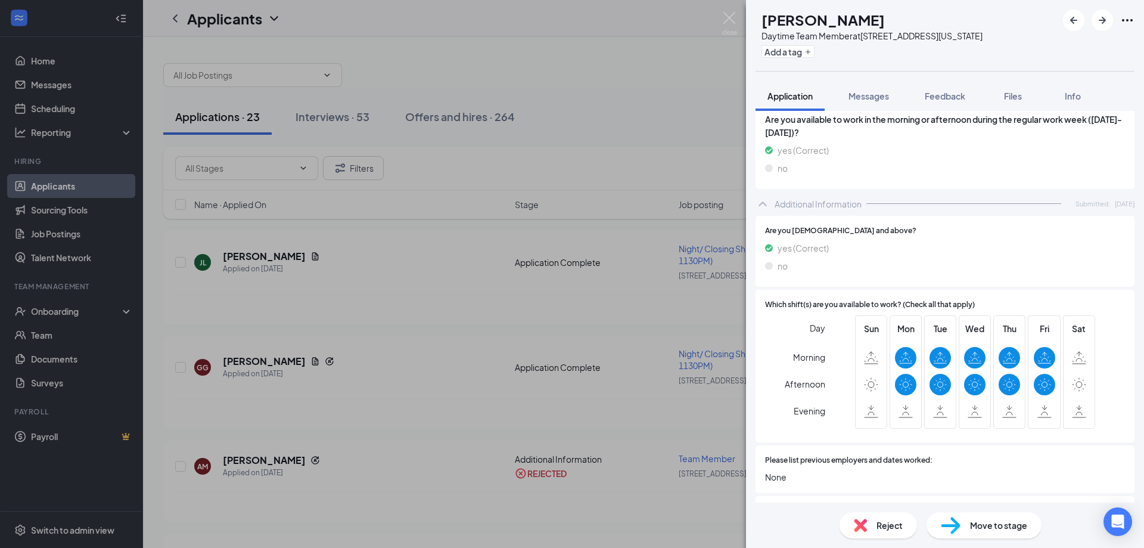
scroll to position [430, 0]
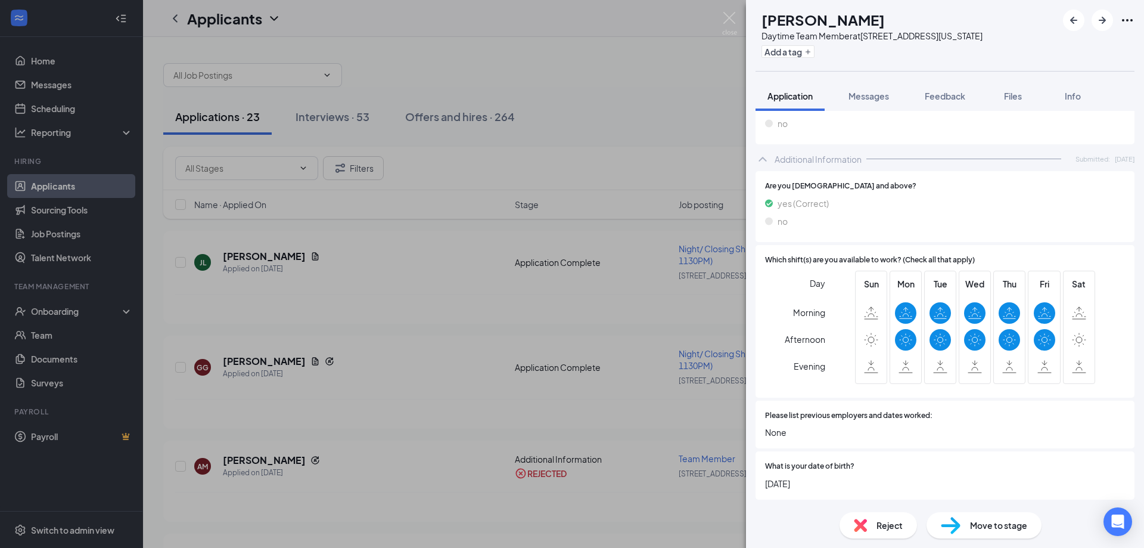
click at [883, 527] on span "Reject" at bounding box center [890, 524] width 26 height 13
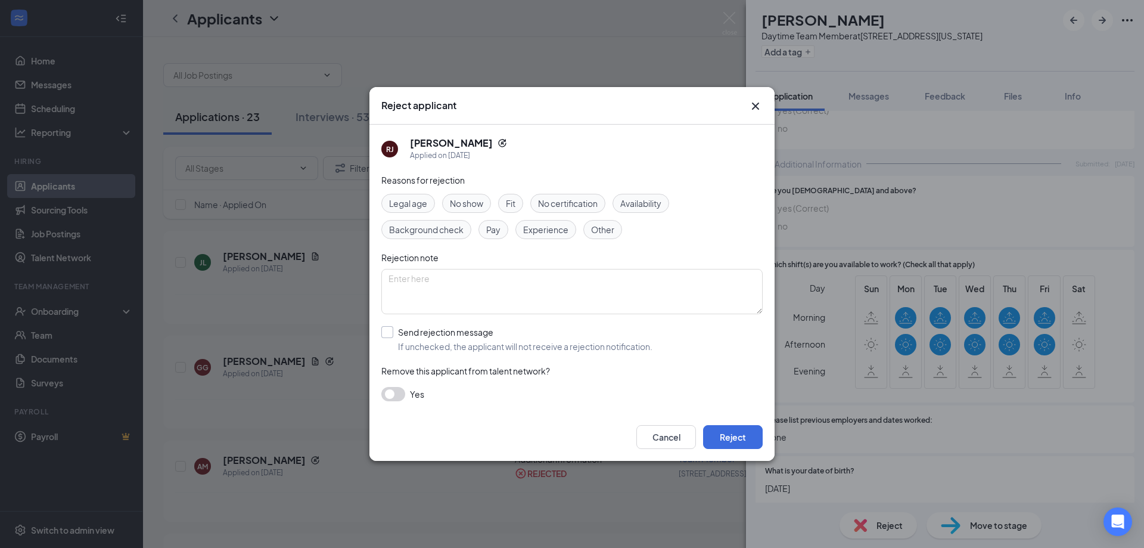
click at [386, 334] on input "Send rejection message If unchecked, the applicant will not receive a rejection…" at bounding box center [516, 339] width 271 height 26
checkbox input "true"
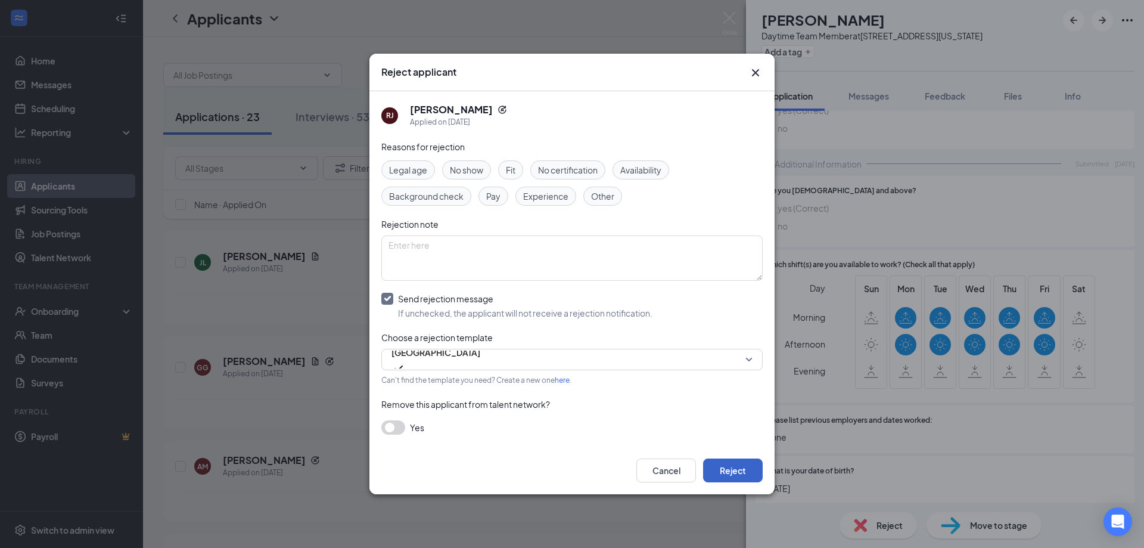
click at [735, 467] on button "Reject" at bounding box center [733, 470] width 60 height 24
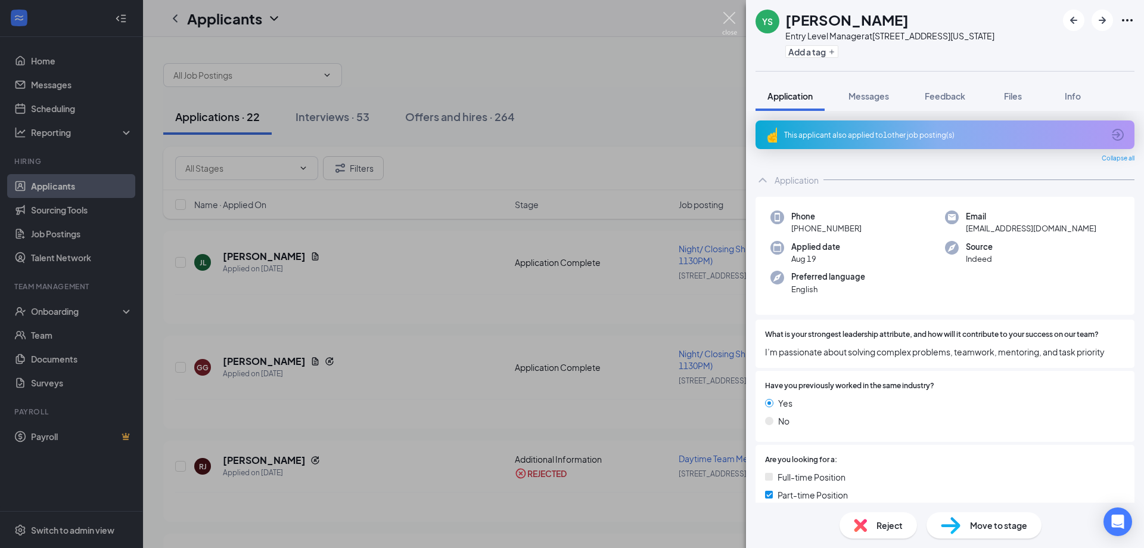
click at [725, 19] on img at bounding box center [729, 23] width 15 height 23
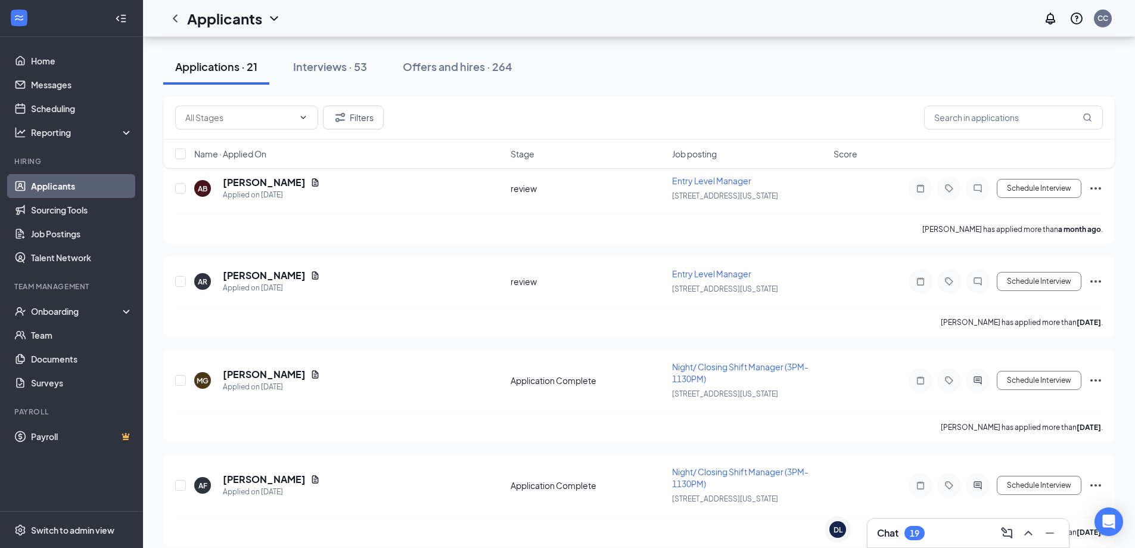
scroll to position [1788, 0]
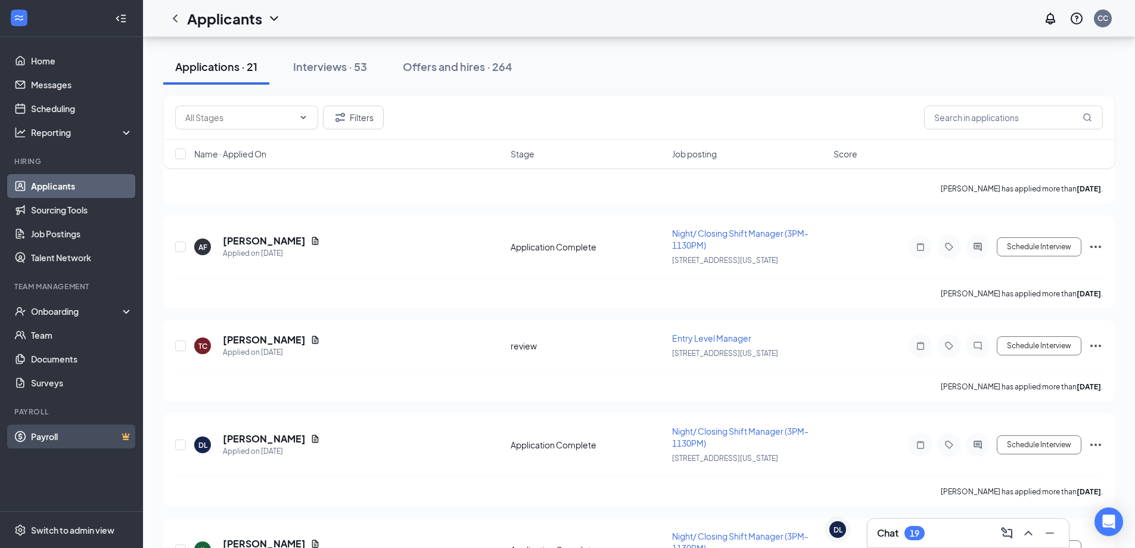
click at [66, 435] on link "Payroll" at bounding box center [82, 436] width 102 height 24
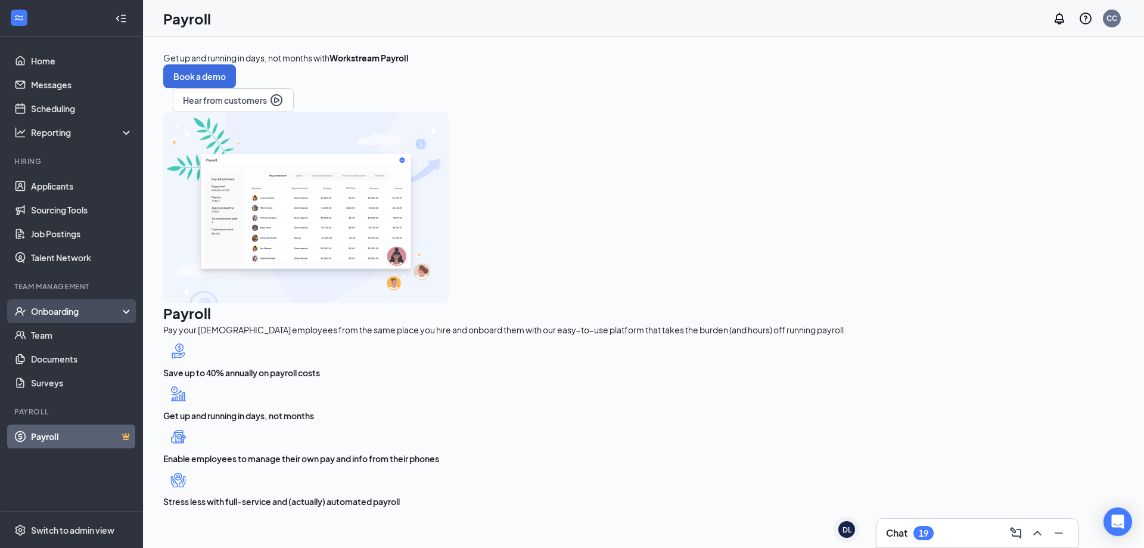
click at [87, 312] on div "Onboarding" at bounding box center [77, 311] width 92 height 12
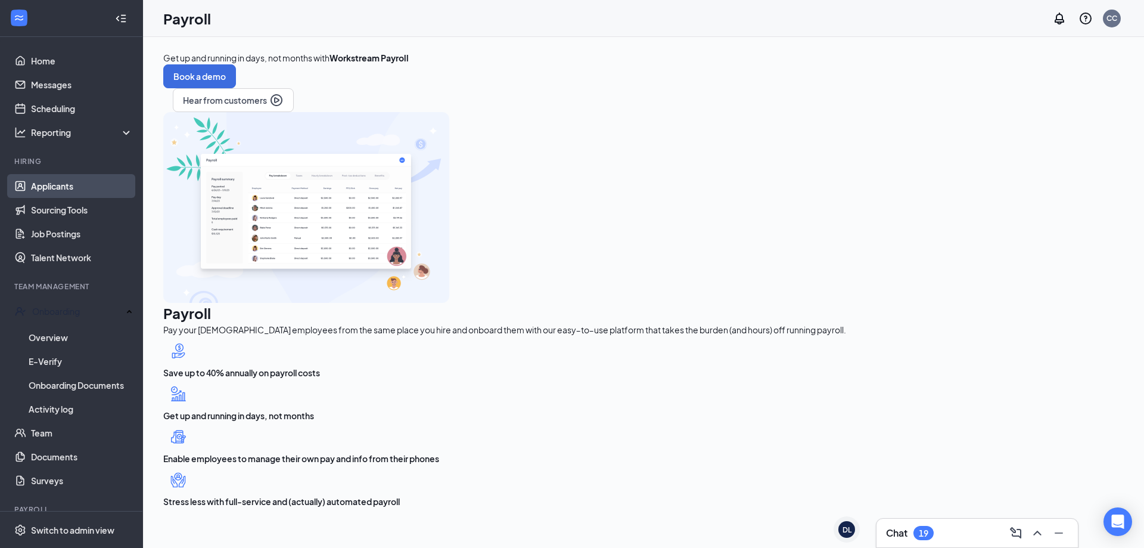
click at [60, 184] on link "Applicants" at bounding box center [82, 186] width 102 height 24
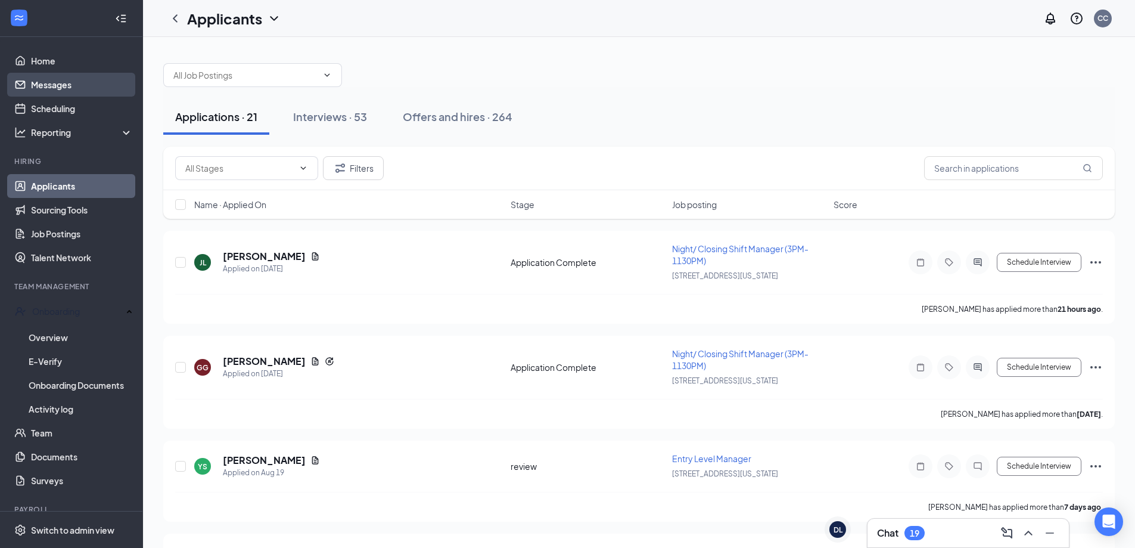
click at [45, 79] on link "Messages" at bounding box center [82, 85] width 102 height 24
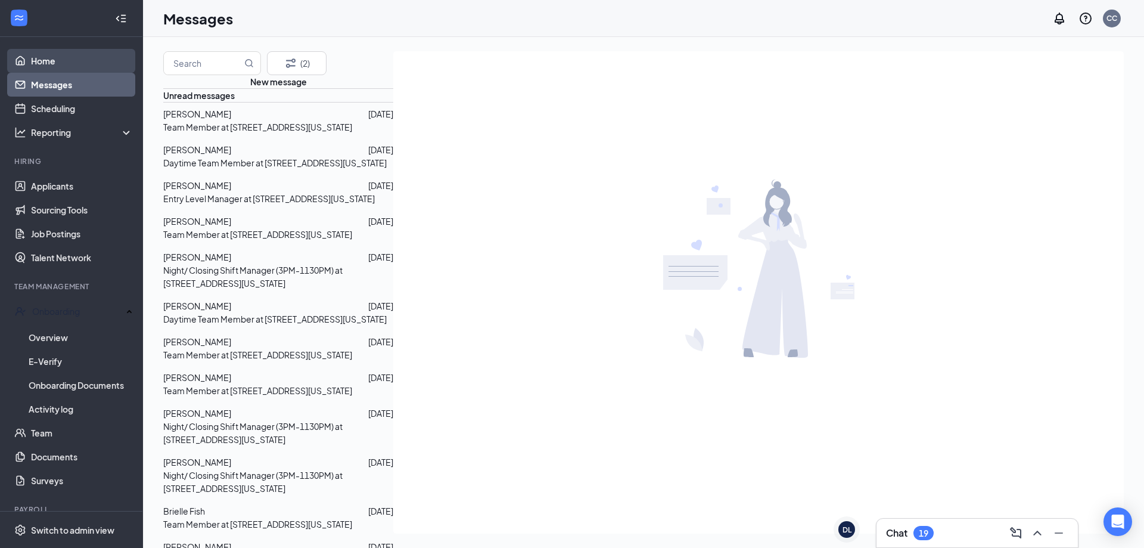
click at [49, 60] on link "Home" at bounding box center [82, 61] width 102 height 24
